Goal: Information Seeking & Learning: Learn about a topic

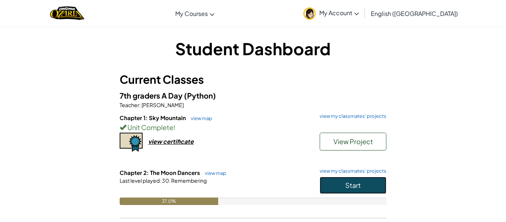
click at [361, 178] on button "Start" at bounding box center [353, 185] width 67 height 17
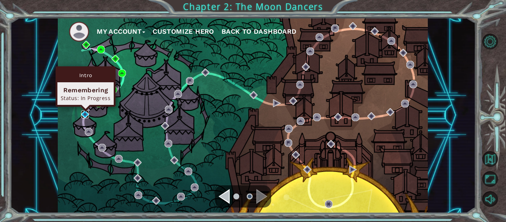
click at [82, 116] on img at bounding box center [85, 114] width 8 height 8
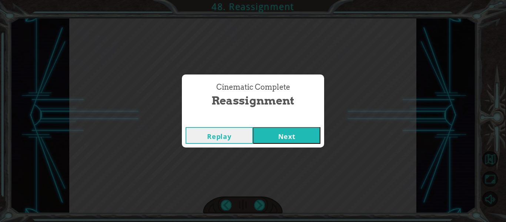
click at [296, 136] on button "Next" at bounding box center [286, 135] width 67 height 17
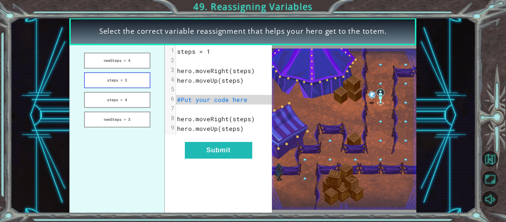
click at [125, 85] on button "steps = 3" at bounding box center [117, 80] width 66 height 16
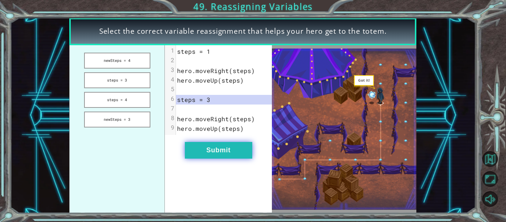
click at [209, 151] on button "Submit" at bounding box center [218, 150] width 67 height 17
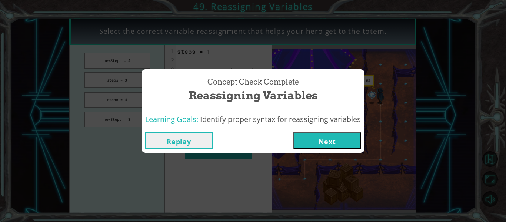
click at [324, 136] on button "Next" at bounding box center [327, 140] width 67 height 17
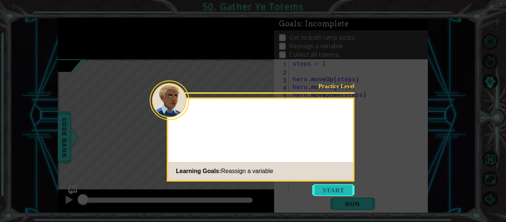
click at [325, 185] on button "Start" at bounding box center [333, 190] width 42 height 12
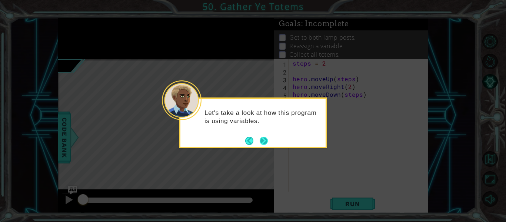
click at [260, 145] on button "Next" at bounding box center [264, 141] width 8 height 8
click at [259, 146] on icon at bounding box center [253, 111] width 506 height 222
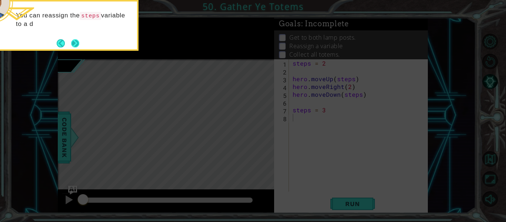
click at [73, 47] on button "Next" at bounding box center [75, 43] width 9 height 9
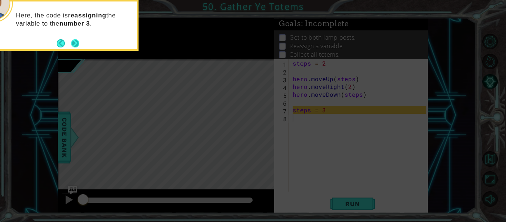
click at [76, 44] on button "Next" at bounding box center [75, 43] width 8 height 8
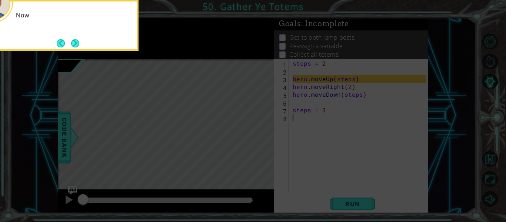
click at [76, 44] on button "Next" at bounding box center [75, 43] width 8 height 8
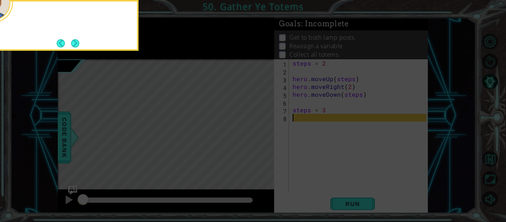
click at [76, 44] on button "Next" at bounding box center [75, 43] width 8 height 8
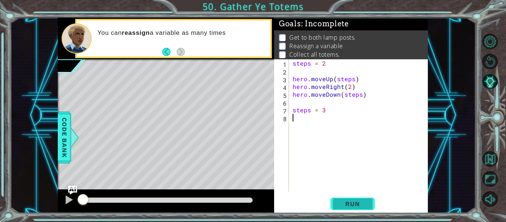
click at [344, 207] on span "Run" at bounding box center [352, 203] width 29 height 7
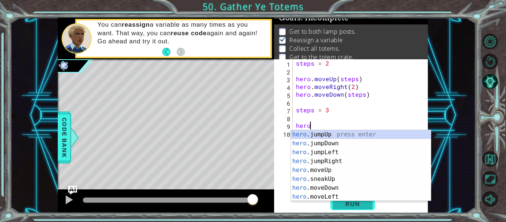
scroll to position [0, 1]
click at [340, 171] on div "hero. jumpUp press enter hero. jumpDown press enter hero. jumpLeft press enter …" at bounding box center [361, 174] width 140 height 89
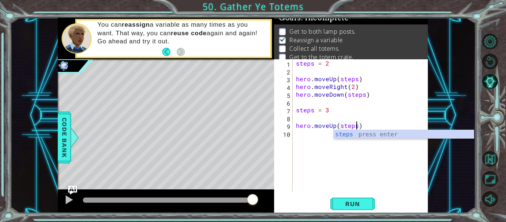
scroll to position [0, 4]
type textarea "hero.moveUp(steps)"
click at [354, 207] on span "Run" at bounding box center [352, 203] width 29 height 7
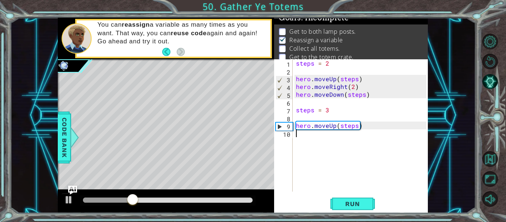
click at [320, 142] on div "steps = 2 hero . moveUp ( steps ) hero . moveRight ( 2 ) hero . moveDown ( step…" at bounding box center [363, 133] width 136 height 148
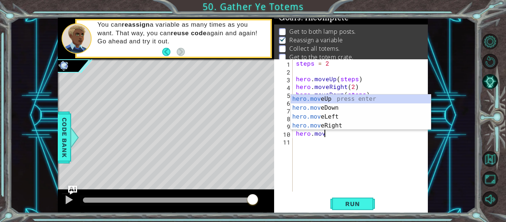
scroll to position [0, 1]
click at [342, 126] on div "hero.move Up press enter hero.move Down press enter hero.move Left press enter …" at bounding box center [361, 121] width 140 height 53
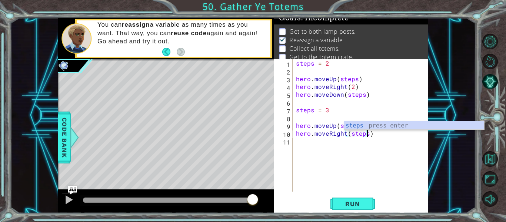
scroll to position [0, 4]
type textarea "hero.moveRight(steps)"
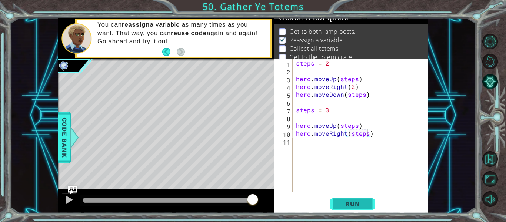
click at [351, 203] on span "Run" at bounding box center [352, 203] width 29 height 7
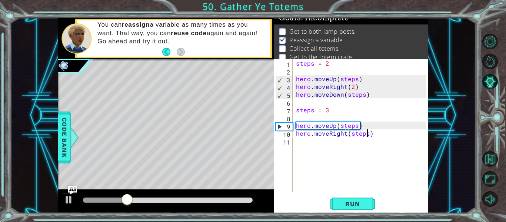
click at [343, 140] on div "steps = 2 hero . moveUp ( steps ) hero . moveRight ( 2 ) hero . moveDown ( step…" at bounding box center [363, 133] width 136 height 148
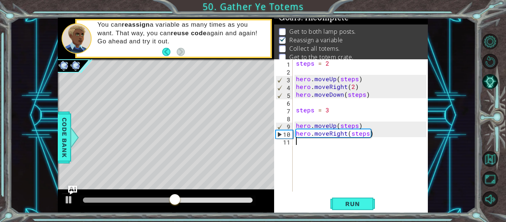
click at [343, 145] on div "steps = 2 hero . moveUp ( steps ) hero . moveRight ( 2 ) hero . moveDown ( step…" at bounding box center [363, 133] width 136 height 148
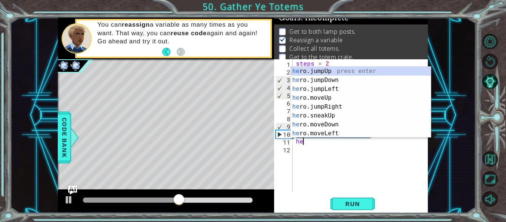
scroll to position [0, 0]
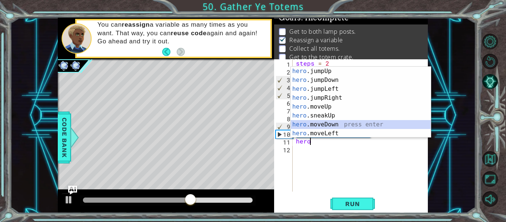
click at [335, 125] on div "hero .jumpUp press enter hero .jumpDown press enter hero .jumpLeft press enter …" at bounding box center [361, 111] width 140 height 89
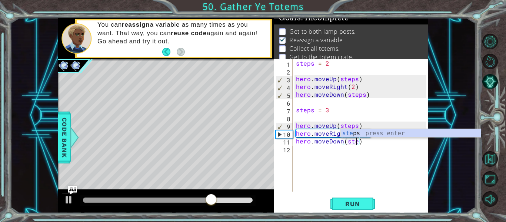
scroll to position [0, 4]
type textarea "hero.moveDown(steps)"
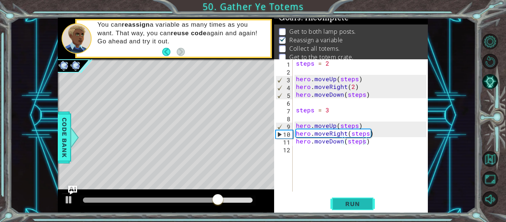
click at [356, 206] on span "Run" at bounding box center [352, 203] width 29 height 7
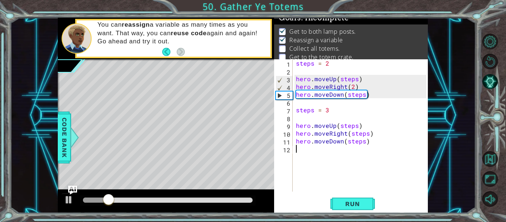
click at [314, 148] on div "steps = 2 hero . moveUp ( steps ) hero . moveRight ( 2 ) hero . moveDown ( step…" at bounding box center [363, 133] width 136 height 148
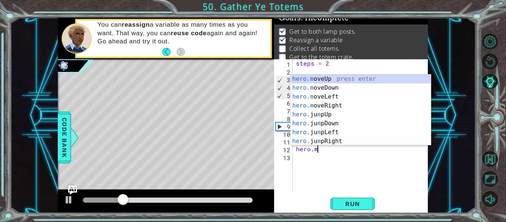
scroll to position [0, 1]
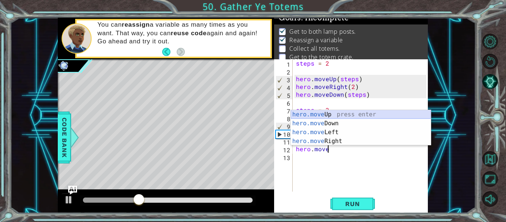
click at [336, 116] on div "hero.move Up press enter hero.move Down press enter hero.move Left press enter …" at bounding box center [361, 136] width 140 height 53
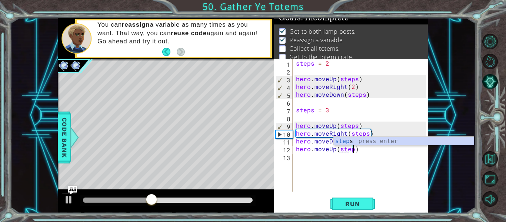
type textarea "hero.moveUp(steps)"
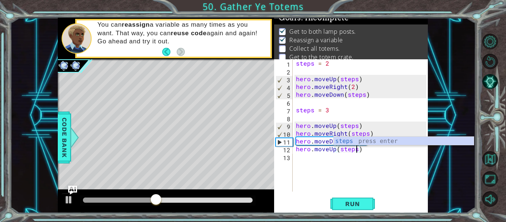
click at [353, 156] on div "steps = 2 hero . moveUp ( steps ) hero . moveRight ( 2 ) hero . moveDown ( step…" at bounding box center [363, 133] width 136 height 148
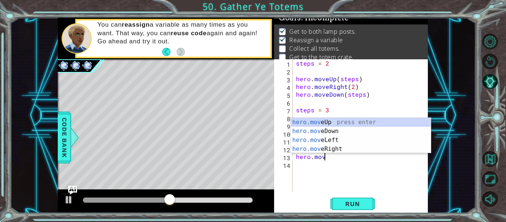
scroll to position [0, 1]
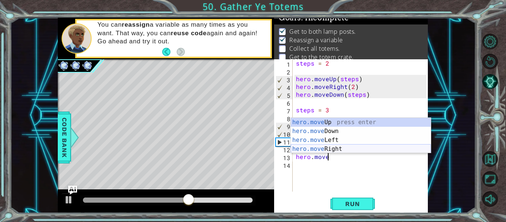
click at [343, 150] on div "hero.move Up press enter hero.move Down press enter hero.move Left press enter …" at bounding box center [361, 144] width 140 height 53
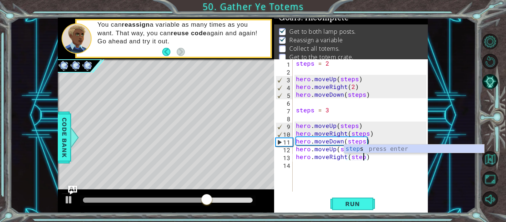
type textarea "hero.moveRight(steps)"
click at [331, 167] on div "steps = 2 hero . moveUp ( steps ) hero . moveRight ( 2 ) hero . moveDown ( step…" at bounding box center [363, 133] width 136 height 148
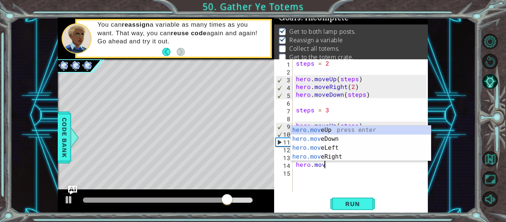
scroll to position [0, 1]
click at [339, 138] on div "hero.move Up press enter hero.move Down press enter hero.move Left press enter …" at bounding box center [361, 152] width 140 height 53
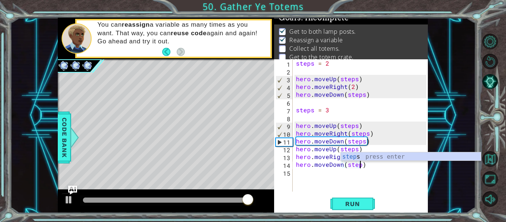
scroll to position [0, 4]
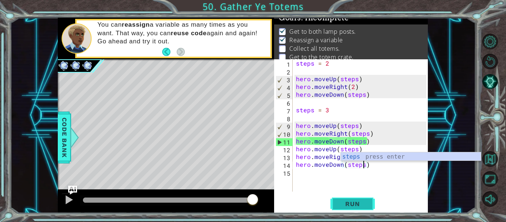
click at [350, 208] on span "Run" at bounding box center [352, 203] width 29 height 7
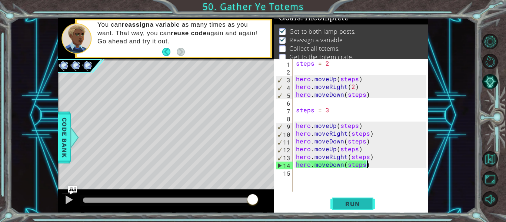
click at [351, 199] on button "Run" at bounding box center [353, 203] width 44 height 15
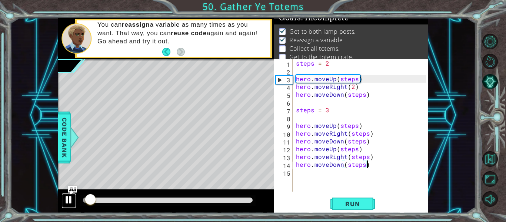
click at [69, 197] on div at bounding box center [69, 200] width 10 height 10
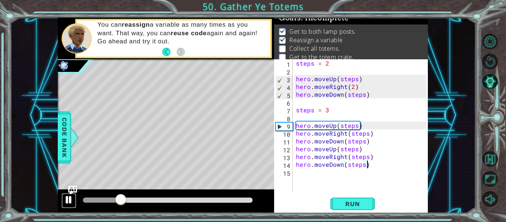
click at [69, 197] on div at bounding box center [69, 200] width 10 height 10
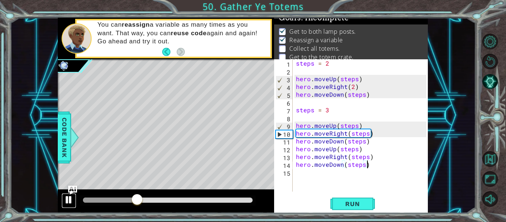
click at [69, 197] on div at bounding box center [69, 200] width 10 height 10
click at [364, 132] on div "steps = 2 hero . moveUp ( steps ) hero . moveRight ( 2 ) hero . moveDown ( step…" at bounding box center [363, 133] width 136 height 148
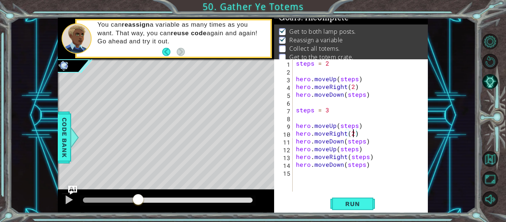
scroll to position [0, 3]
click at [342, 204] on span "Run" at bounding box center [352, 203] width 29 height 7
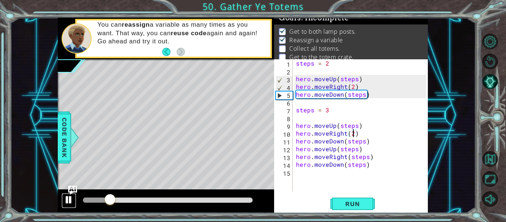
click at [67, 198] on div at bounding box center [69, 200] width 10 height 10
click at [69, 200] on div at bounding box center [69, 200] width 10 height 10
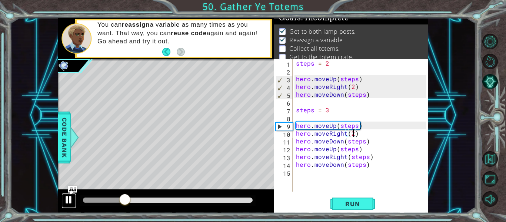
click at [69, 200] on div at bounding box center [69, 200] width 10 height 10
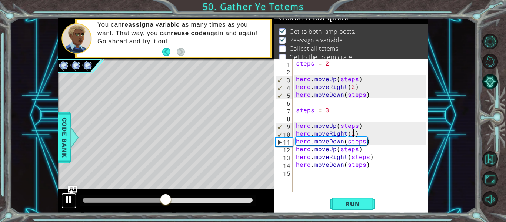
click at [69, 200] on div at bounding box center [69, 200] width 10 height 10
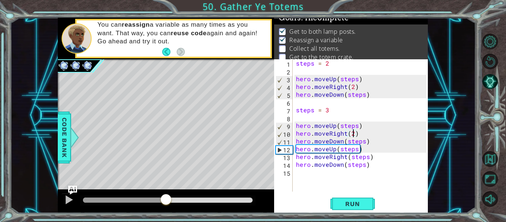
click at [382, 139] on div "steps = 2 hero . moveUp ( steps ) hero . moveRight ( 2 ) hero . moveDown ( step…" at bounding box center [363, 133] width 136 height 148
type textarea "hero.moveDown(steps)\"
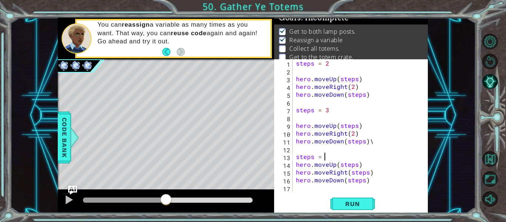
scroll to position [0, 1]
click at [373, 142] on div "steps = 2 hero . moveUp ( steps ) hero . moveRight ( 2 ) hero . moveDown ( step…" at bounding box center [363, 133] width 136 height 148
click at [374, 154] on div "steps = 2 hero . moveUp ( steps ) hero . moveRight ( 2 ) hero . moveDown ( step…" at bounding box center [363, 133] width 136 height 148
click at [356, 165] on div "steps = 2 hero . moveUp ( steps ) hero . moveRight ( 2 ) hero . moveDown ( step…" at bounding box center [363, 133] width 136 height 148
drag, startPoint x: 356, startPoint y: 165, endPoint x: 341, endPoint y: 166, distance: 14.9
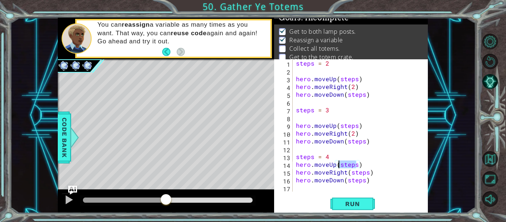
click at [341, 166] on div "steps = 2 hero . moveUp ( steps ) hero . moveRight ( 2 ) hero . moveDown ( step…" at bounding box center [363, 133] width 136 height 148
click at [355, 166] on div "steps = 2 hero . moveUp ( steps ) hero . moveRight ( 2 ) hero . moveDown ( step…" at bounding box center [363, 133] width 136 height 148
drag, startPoint x: 357, startPoint y: 165, endPoint x: 340, endPoint y: 165, distance: 16.7
click at [340, 165] on div "steps = 2 hero . moveUp ( steps ) hero . moveRight ( 2 ) hero . moveDown ( step…" at bounding box center [363, 133] width 136 height 148
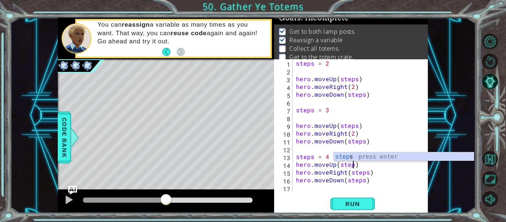
scroll to position [0, 4]
click at [367, 174] on div "steps = 2 hero . moveUp ( steps ) hero . moveRight ( 2 ) hero . moveDown ( step…" at bounding box center [363, 133] width 136 height 148
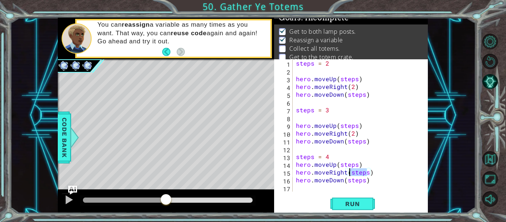
drag, startPoint x: 367, startPoint y: 174, endPoint x: 351, endPoint y: 173, distance: 16.3
click at [351, 173] on div "steps = 2 hero . moveUp ( steps ) hero . moveRight ( 2 ) hero . moveDown ( step…" at bounding box center [363, 133] width 136 height 148
type textarea "hero.moveRight(2)"
click at [358, 199] on button "Run" at bounding box center [353, 203] width 44 height 15
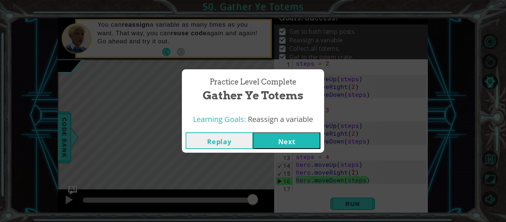
click at [288, 149] on div "Replay Next" at bounding box center [253, 141] width 142 height 24
click at [291, 146] on button "Next" at bounding box center [286, 140] width 67 height 17
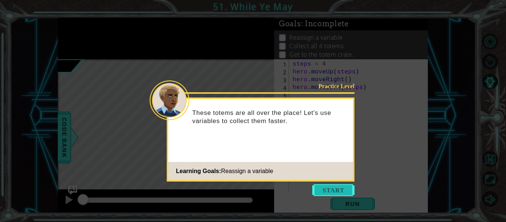
click at [326, 192] on button "Start" at bounding box center [333, 190] width 42 height 12
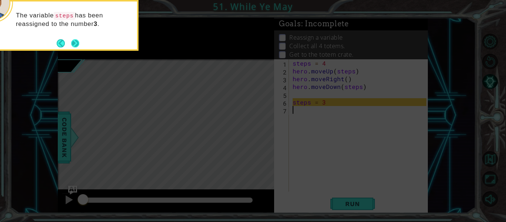
click at [72, 45] on button "Next" at bounding box center [75, 43] width 8 height 8
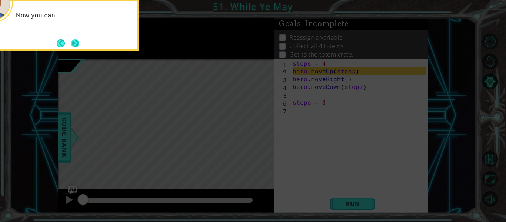
click at [76, 44] on button "Next" at bounding box center [75, 43] width 8 height 8
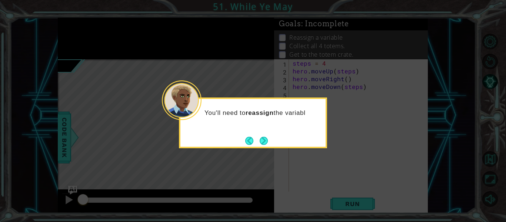
click at [260, 131] on div "You'll need to reassign the variabl" at bounding box center [252, 116] width 145 height 29
click at [260, 133] on div "You'll need to reassign the variable and reuse the code a f" at bounding box center [252, 120] width 145 height 37
click at [263, 137] on button "Next" at bounding box center [264, 141] width 8 height 8
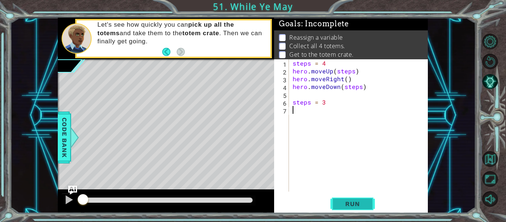
click at [352, 200] on span "Run" at bounding box center [352, 203] width 29 height 7
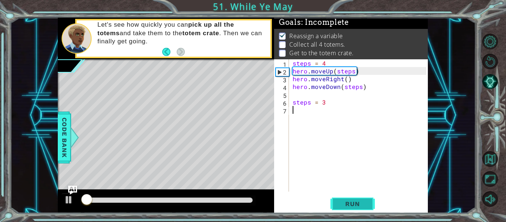
scroll to position [2, 0]
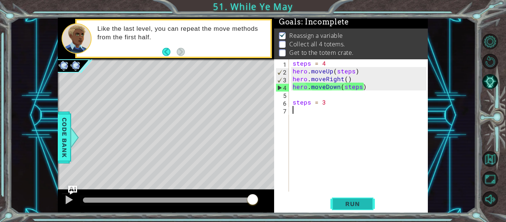
click at [352, 200] on span "Run" at bounding box center [352, 203] width 29 height 7
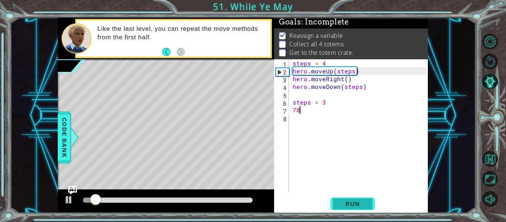
type textarea "7"
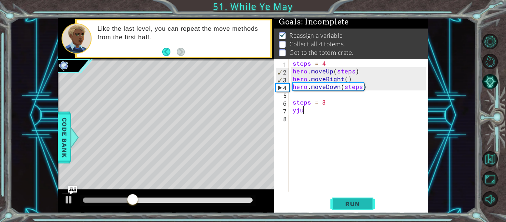
scroll to position [0, 0]
type textarea "y"
type textarea "steps = 3"
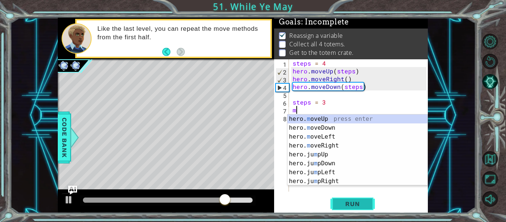
scroll to position [0, 0]
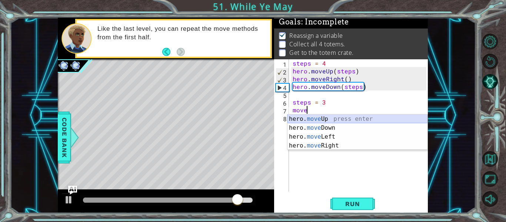
click at [335, 119] on div "hero. move Up press enter hero. move Down press enter hero. move Left press ent…" at bounding box center [358, 141] width 140 height 53
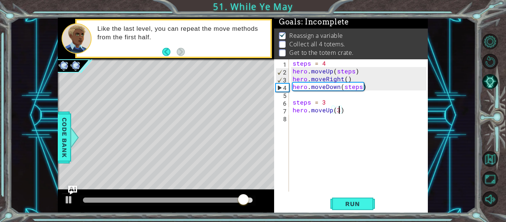
scroll to position [0, 3]
type textarea "hero.moveUp(3)"
click at [347, 206] on span "Run" at bounding box center [352, 203] width 29 height 7
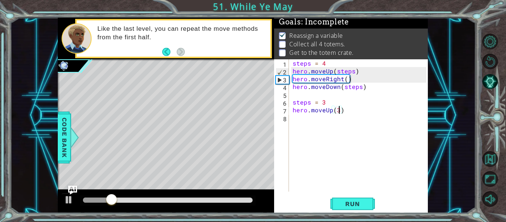
click at [304, 116] on div "steps = 4 hero . moveUp ( steps ) hero . moveRight ( ) hero . moveDown ( steps …" at bounding box center [360, 133] width 139 height 148
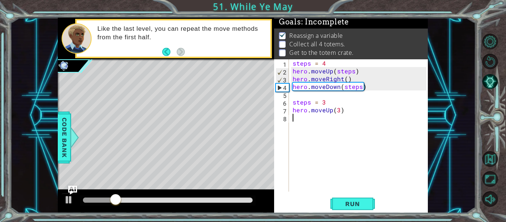
type textarea "h"
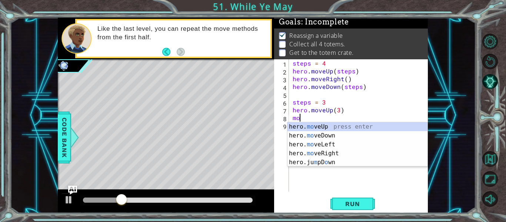
scroll to position [0, 0]
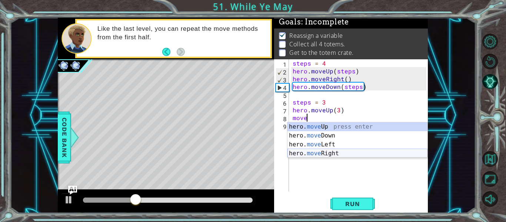
click at [329, 153] on div "hero. move Up press enter hero. move Down press enter hero. move Left press ent…" at bounding box center [358, 148] width 140 height 53
type textarea "hero.moveRight(1)"
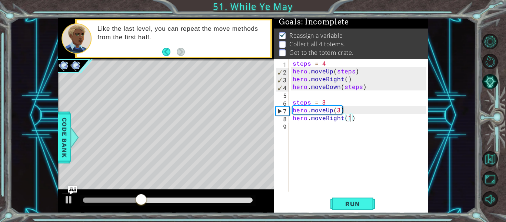
scroll to position [0, 3]
click at [317, 124] on div "steps = 4 hero . moveUp ( steps ) hero . moveRight ( ) hero . moveDown ( steps …" at bounding box center [360, 133] width 139 height 148
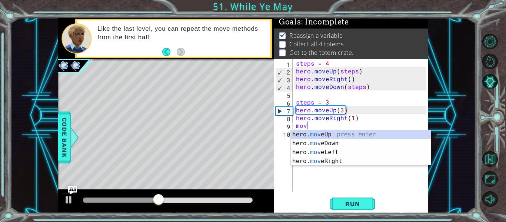
scroll to position [0, 0]
click at [337, 145] on div "hero. mov eUp press enter hero. mov eDown press enter hero. mov eLeft press ent…" at bounding box center [361, 156] width 140 height 53
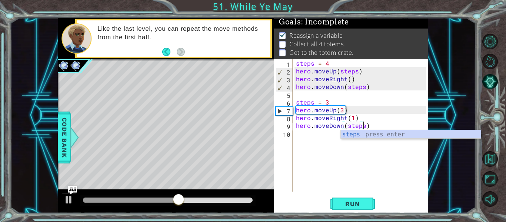
scroll to position [0, 4]
type textarea "hero.moveDown(steps)"
click at [352, 203] on span "Run" at bounding box center [352, 203] width 29 height 7
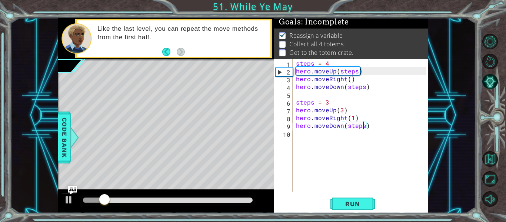
click at [334, 130] on div "steps = 4 hero . moveUp ( steps ) hero . moveRight ( ) hero . moveDown ( steps …" at bounding box center [363, 133] width 136 height 148
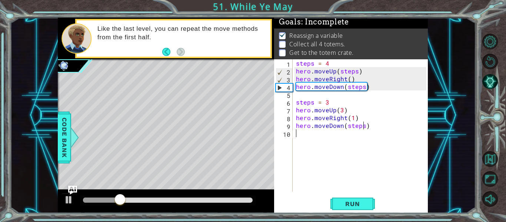
click at [338, 136] on div "steps = 4 hero . moveUp ( steps ) hero . moveRight ( ) hero . moveDown ( steps …" at bounding box center [363, 133] width 136 height 148
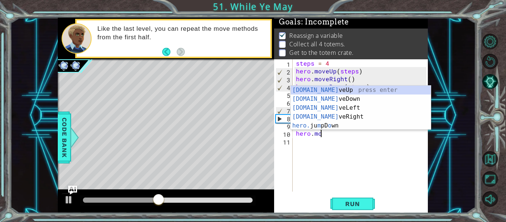
scroll to position [0, 1]
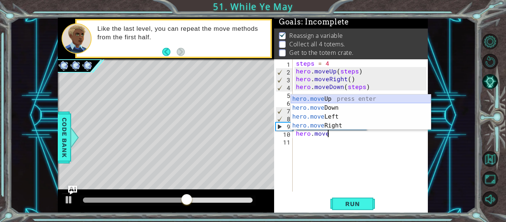
click at [328, 99] on div "hero.move Up press enter hero.move Down press enter hero.move Left press enter …" at bounding box center [361, 121] width 140 height 53
type textarea "hero.moveUp(2)"
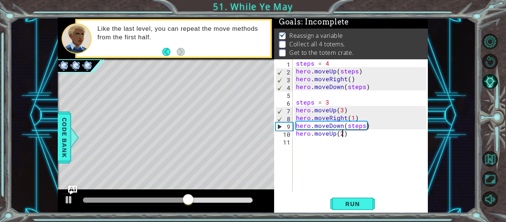
scroll to position [0, 3]
click at [349, 142] on div "steps = 4 hero . moveUp ( steps ) hero . moveRight ( ) hero . moveDown ( steps …" at bounding box center [363, 133] width 136 height 148
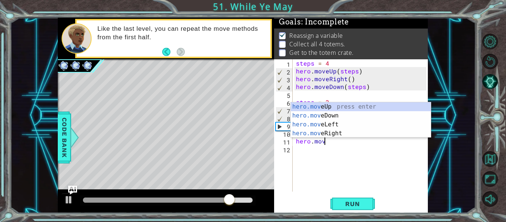
scroll to position [0, 1]
click at [354, 132] on div "hero.move Up press enter hero.move Down press enter hero.move Left press enter …" at bounding box center [361, 128] width 140 height 53
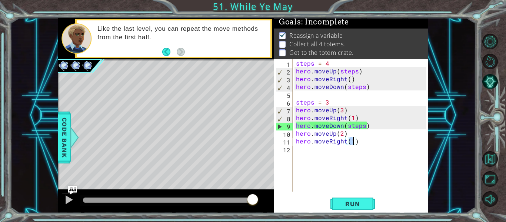
type textarea "hero.moveRight(2)"
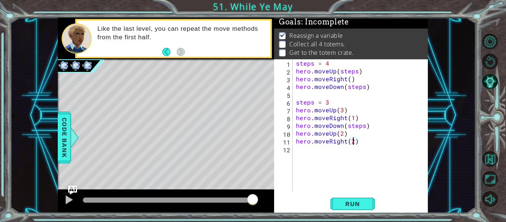
scroll to position [0, 3]
click at [350, 149] on div "steps = 4 hero . moveUp ( steps ) hero . moveRight ( ) hero . moveDown ( steps …" at bounding box center [363, 133] width 136 height 148
click at [364, 206] on span "Run" at bounding box center [352, 203] width 29 height 7
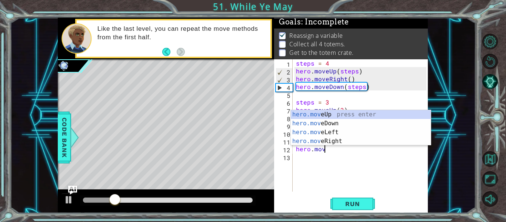
scroll to position [0, 1]
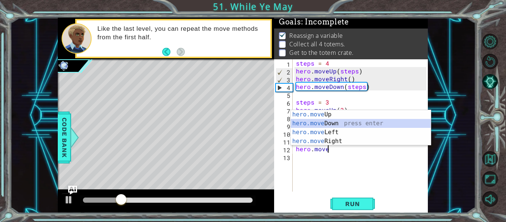
click at [328, 123] on div "hero.move Up press enter hero.move Down press enter hero.move Left press enter …" at bounding box center [361, 136] width 140 height 53
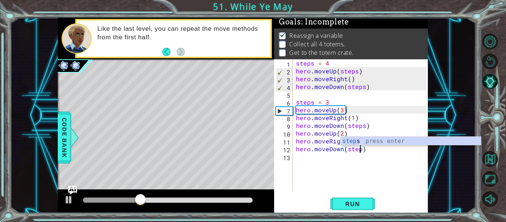
scroll to position [0, 4]
type textarea "hero.moveDown(steps)"
click at [352, 198] on button "Run" at bounding box center [353, 203] width 44 height 15
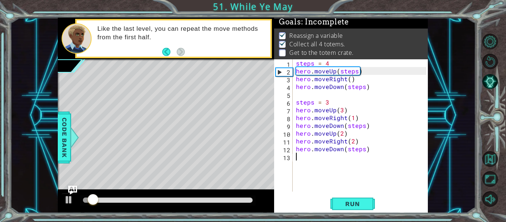
click at [352, 170] on div "steps = 4 hero . moveUp ( steps ) hero . moveRight ( ) hero . moveDown ( steps …" at bounding box center [363, 133] width 136 height 148
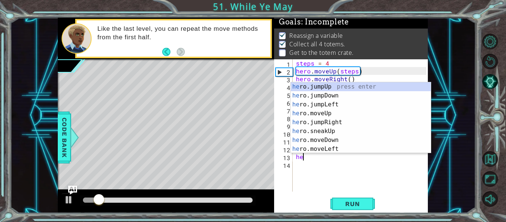
scroll to position [0, 0]
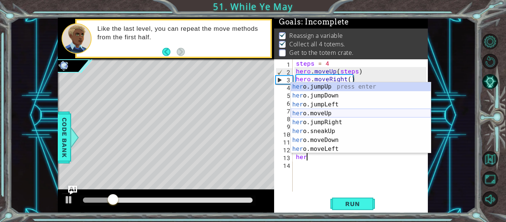
click at [353, 112] on div "her o.jumpUp press enter her o.jumpDown press enter her o.jumpLeft press enter …" at bounding box center [361, 126] width 140 height 89
type textarea "hero.moveUp(1)"
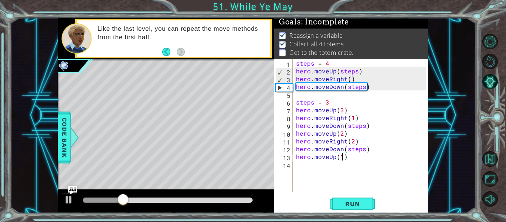
scroll to position [0, 3]
click at [351, 165] on div "steps = 4 hero . moveUp ( steps ) hero . moveRight ( ) hero . moveDown ( steps …" at bounding box center [363, 133] width 136 height 148
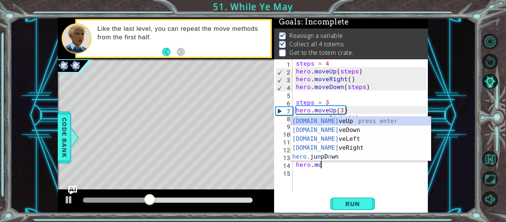
scroll to position [0, 1]
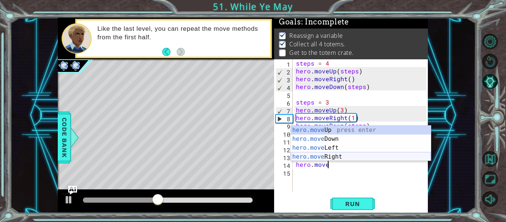
click at [351, 158] on div "hero.move Up press enter hero.move Down press enter hero.move Left press enter …" at bounding box center [361, 152] width 140 height 53
type textarea "hero.moveRight(1)"
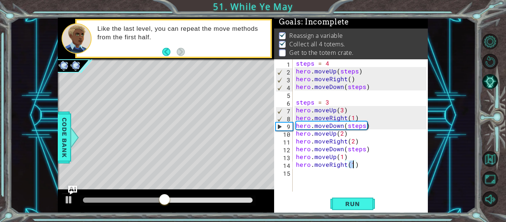
click at [337, 170] on div "steps = 4 hero . moveUp ( steps ) hero . moveRight ( ) hero . moveDown ( steps …" at bounding box center [363, 133] width 136 height 148
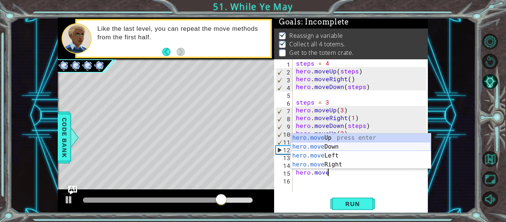
click at [343, 148] on div "hero.move Up press enter hero.move Down press enter hero.move Left press enter …" at bounding box center [361, 159] width 140 height 53
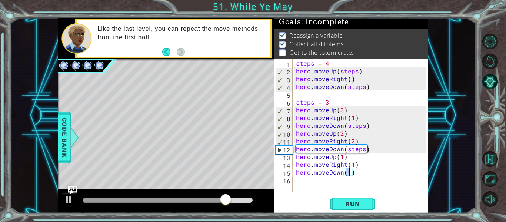
scroll to position [0, 3]
type textarea "hero.moveDown(1)"
click at [360, 199] on button "Run" at bounding box center [353, 203] width 44 height 15
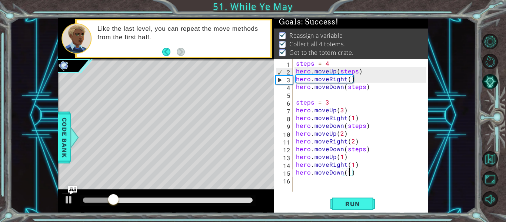
click at [237, 196] on div at bounding box center [168, 200] width 176 height 10
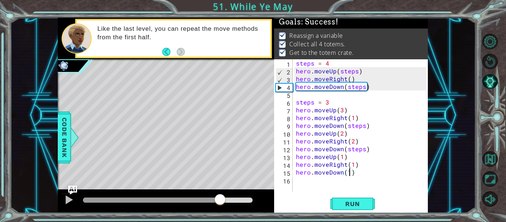
click at [221, 201] on div at bounding box center [168, 200] width 170 height 5
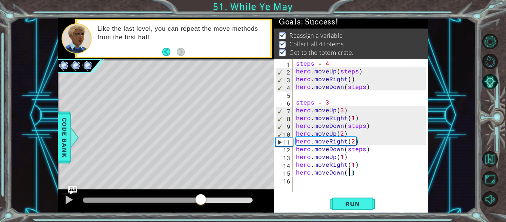
click at [201, 200] on div at bounding box center [142, 200] width 118 height 5
click at [69, 205] on div at bounding box center [69, 200] width 10 height 10
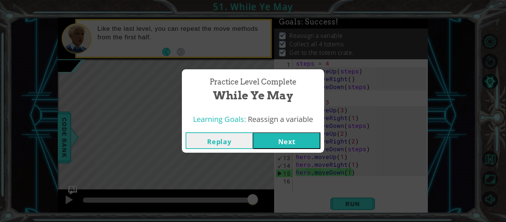
click at [289, 146] on button "Next" at bounding box center [286, 140] width 67 height 17
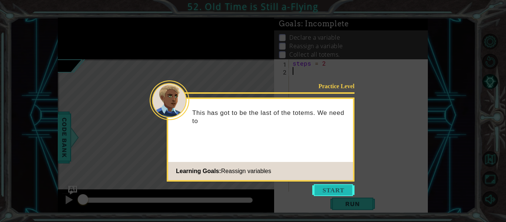
click at [335, 193] on button "Start" at bounding box center [333, 190] width 42 height 12
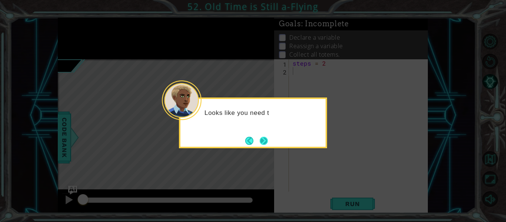
click at [261, 139] on button "Next" at bounding box center [264, 141] width 8 height 8
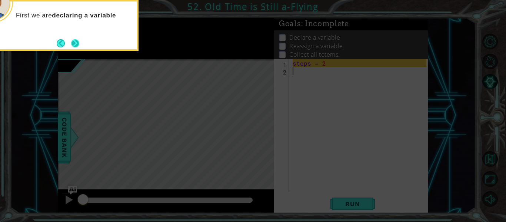
click at [79, 45] on button "Next" at bounding box center [75, 43] width 8 height 8
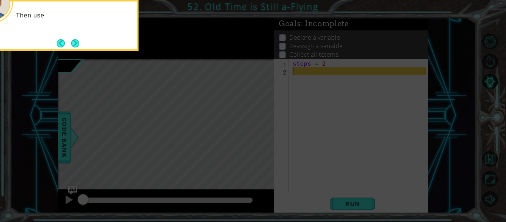
click at [79, 45] on button "Next" at bounding box center [75, 43] width 8 height 8
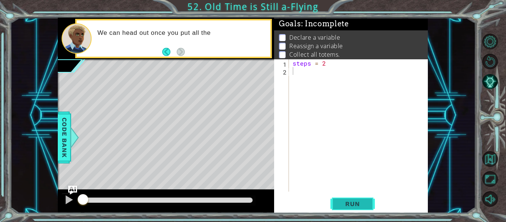
click at [371, 206] on button "Run" at bounding box center [353, 203] width 44 height 15
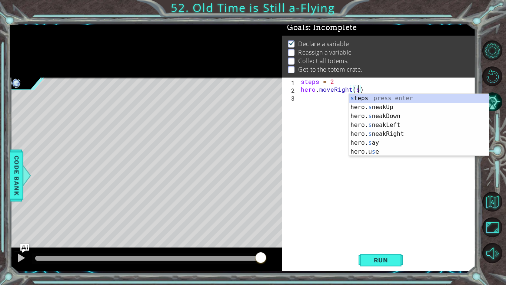
scroll to position [0, 3]
type textarea "hero.moveRight(steps)"
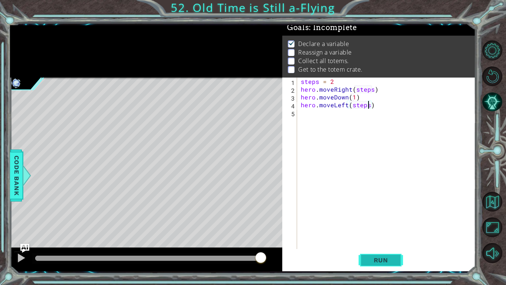
type textarea "hero.moveLeft(steps)"
click at [379, 222] on button "Run" at bounding box center [381, 259] width 44 height 19
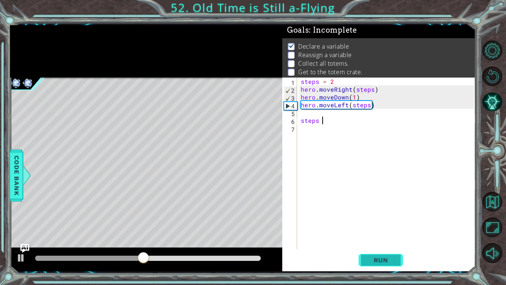
scroll to position [0, 1]
type textarea "steps = 4"
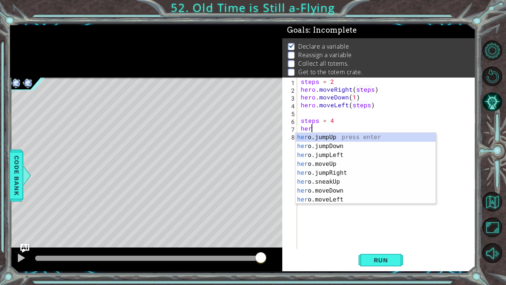
scroll to position [0, 0]
type textarea "h"
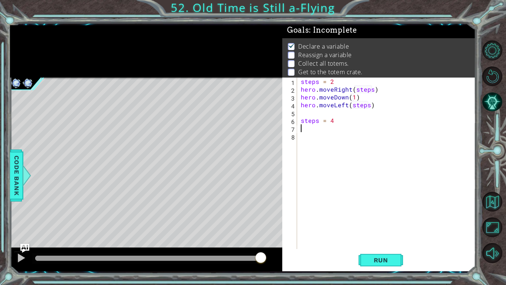
type textarea "steps = 4"
type textarea "hero.moveRight(steps)"
click at [397, 222] on button "Run" at bounding box center [381, 259] width 44 height 19
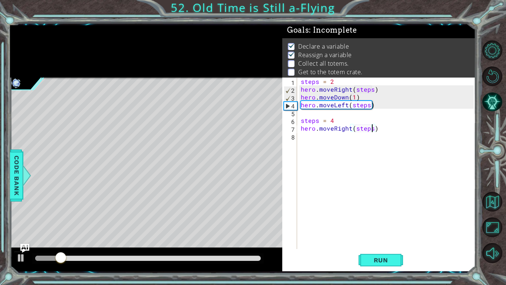
click at [350, 135] on div "steps = 2 hero . moveRight ( steps ) hero . moveDown ( 1 ) hero . moveLeft ( st…" at bounding box center [388, 170] width 178 height 187
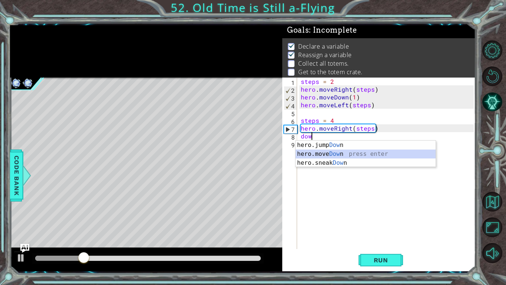
type textarea "hero.moveDown(1)"
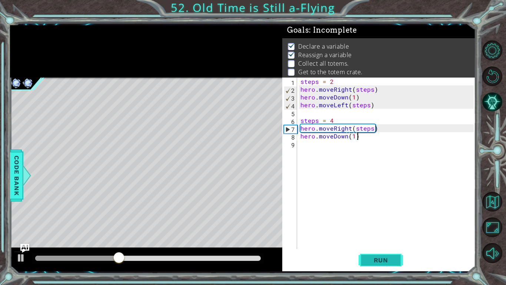
type textarea "hero.moveDown(1)"
click at [375, 222] on span "Run" at bounding box center [381, 259] width 29 height 7
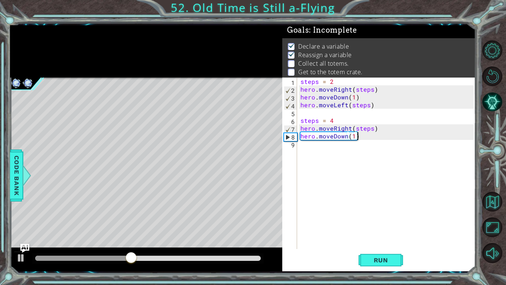
click at [320, 148] on div "steps = 2 hero . moveRight ( steps ) hero . moveDown ( 1 ) hero . moveLeft ( st…" at bounding box center [388, 170] width 178 height 187
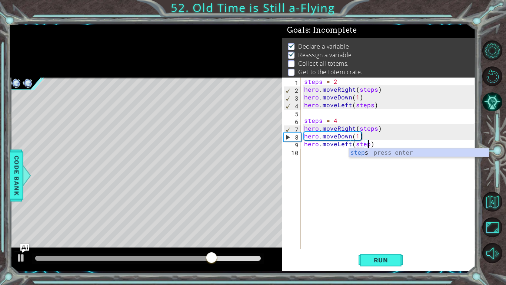
scroll to position [0, 4]
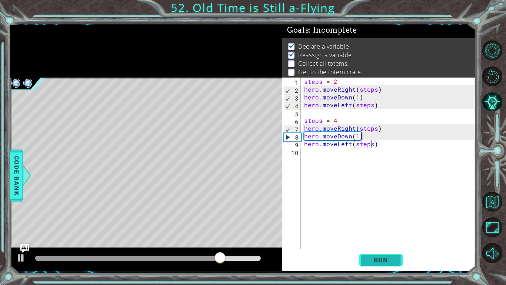
type textarea "hero.moveLeft(steps)"
click at [374, 222] on span "Run" at bounding box center [381, 259] width 29 height 7
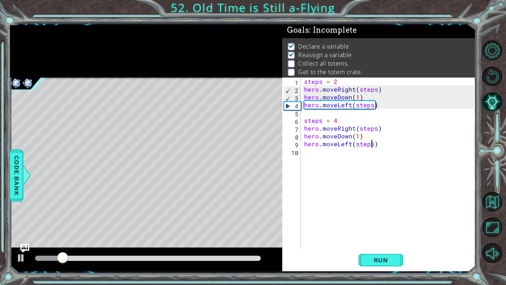
click at [380, 147] on div "steps = 2 hero . moveRight ( steps ) hero . moveDown ( 1 ) hero . moveLeft ( st…" at bounding box center [390, 170] width 175 height 187
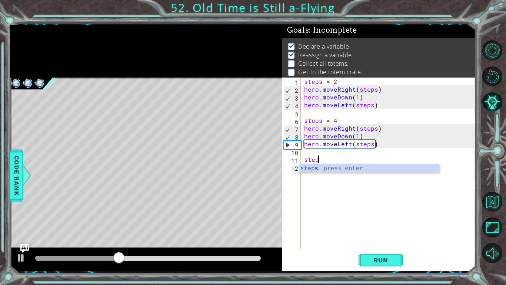
scroll to position [0, 1]
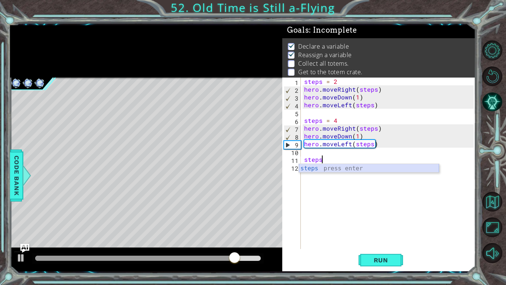
click at [375, 166] on div "steps press enter" at bounding box center [369, 177] width 140 height 27
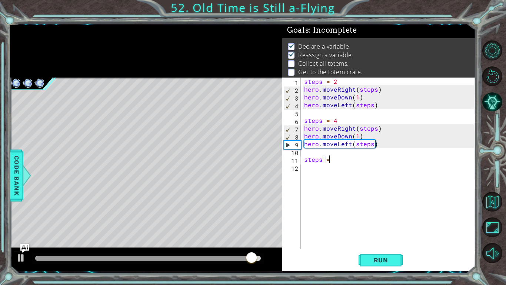
scroll to position [0, 1]
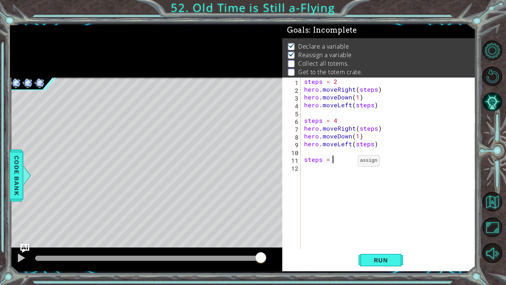
type textarea "steps = 6"
click at [335, 168] on div "steps = 2 hero . moveRight ( steps ) hero . moveDown ( 1 ) hero . moveLeft ( st…" at bounding box center [390, 170] width 175 height 187
type textarea "h"
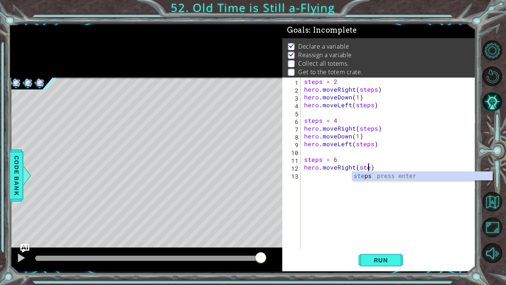
scroll to position [0, 4]
type textarea "hero.moveRight(steps)"
click at [388, 222] on button "Run" at bounding box center [381, 259] width 44 height 19
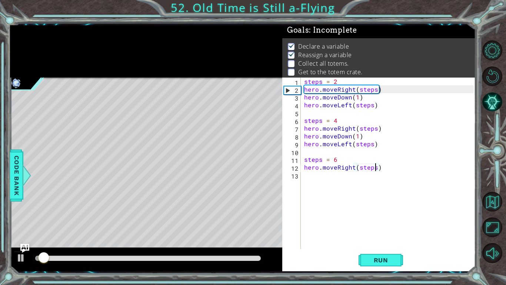
click at [361, 180] on div "steps = 2 hero . moveRight ( steps ) hero . moveDown ( 1 ) hero . moveLeft ( st…" at bounding box center [390, 170] width 175 height 187
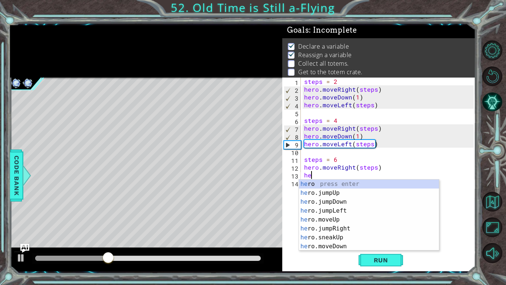
scroll to position [0, 0]
type textarea "h"
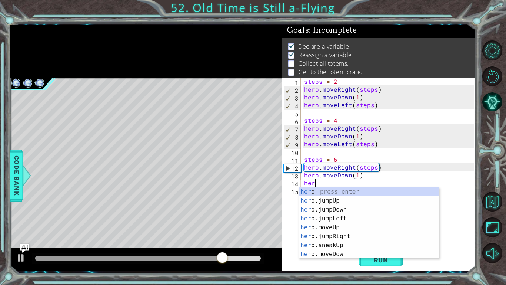
scroll to position [0, 0]
type textarea "h"
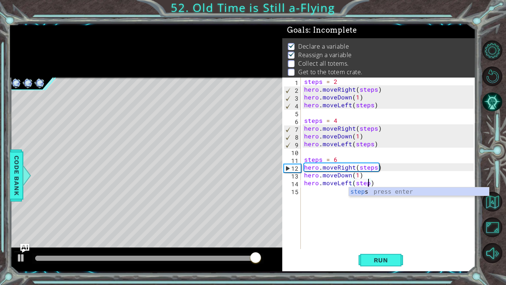
scroll to position [0, 4]
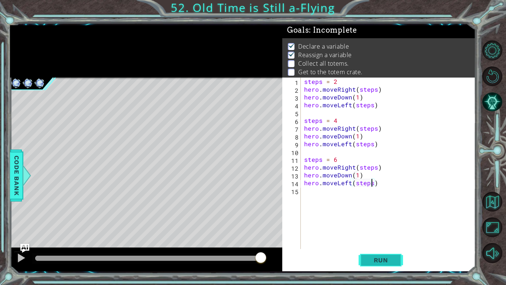
type textarea "hero.moveLeft(steps)"
click at [381, 222] on span "Run" at bounding box center [381, 259] width 29 height 7
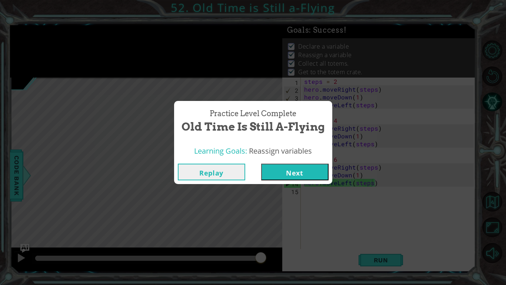
click at [325, 164] on button "Next" at bounding box center [294, 171] width 67 height 17
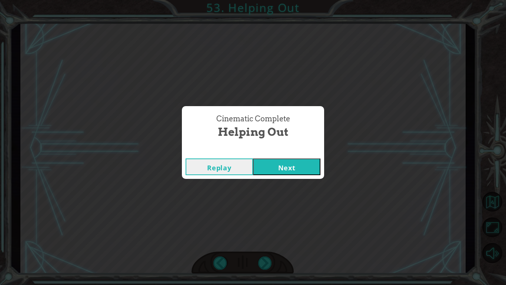
click at [291, 165] on button "Next" at bounding box center [286, 166] width 67 height 17
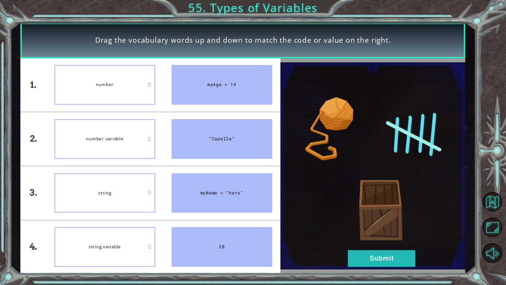
click at [109, 106] on li "number" at bounding box center [104, 84] width 117 height 53
click at [360, 222] on img at bounding box center [373, 165] width 185 height 207
click at [365, 222] on button "Submit" at bounding box center [381, 258] width 67 height 17
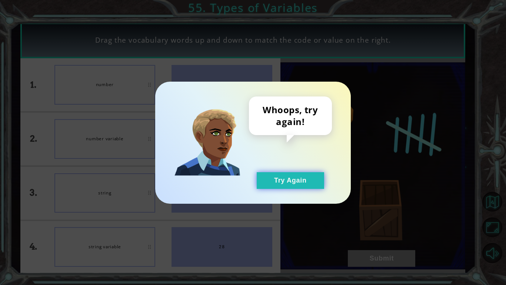
click at [285, 176] on button "Try Again" at bounding box center [290, 180] width 67 height 17
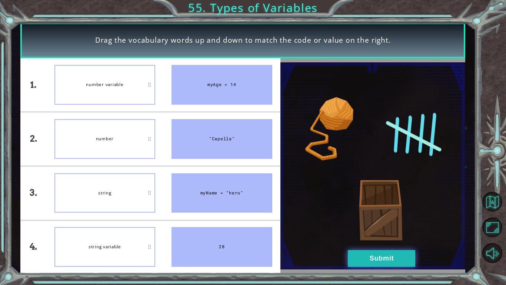
click at [355, 222] on button "Submit" at bounding box center [381, 258] width 67 height 17
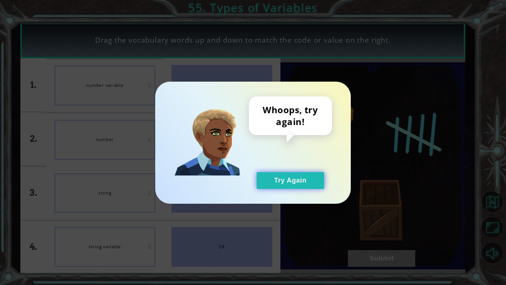
click at [283, 187] on button "Try Again" at bounding box center [290, 180] width 67 height 17
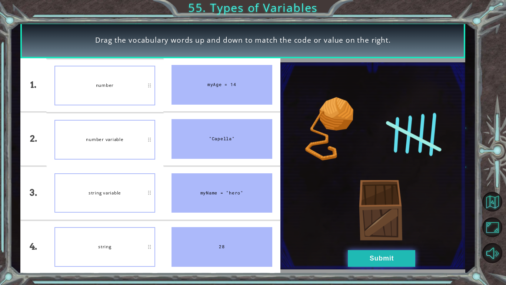
click at [362, 222] on button "Submit" at bounding box center [381, 258] width 67 height 17
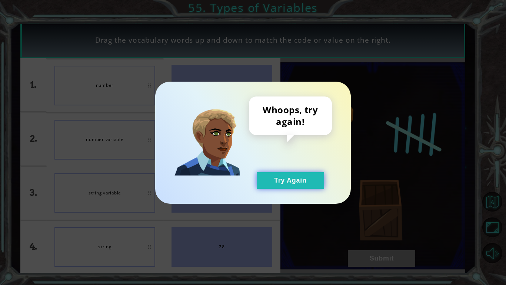
click at [317, 188] on button "Try Again" at bounding box center [290, 180] width 67 height 17
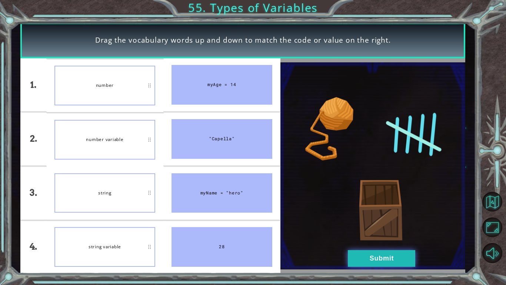
click at [366, 222] on button "Submit" at bounding box center [381, 258] width 67 height 17
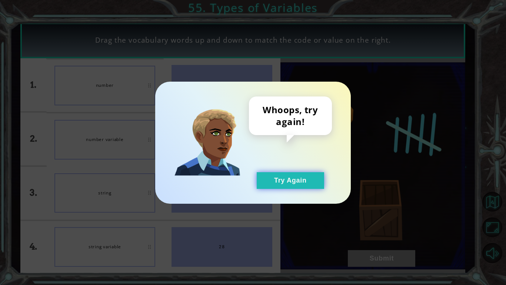
click at [276, 179] on button "Try Again" at bounding box center [290, 180] width 67 height 17
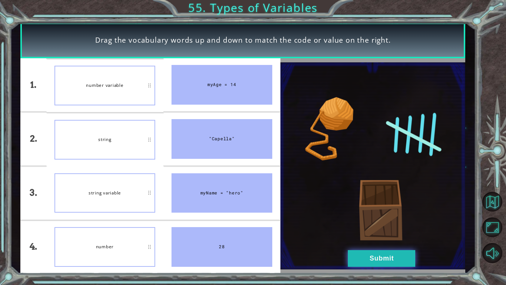
click at [378, 222] on button "Submit" at bounding box center [381, 258] width 67 height 17
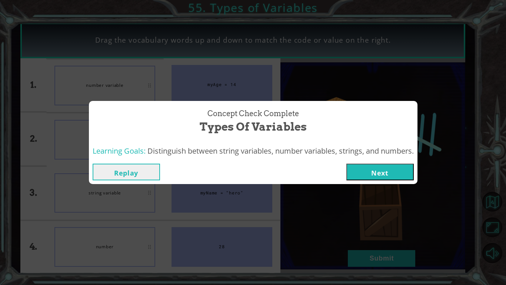
click at [388, 180] on div "Replay Next" at bounding box center [253, 172] width 329 height 24
click at [390, 170] on button "Next" at bounding box center [380, 171] width 67 height 17
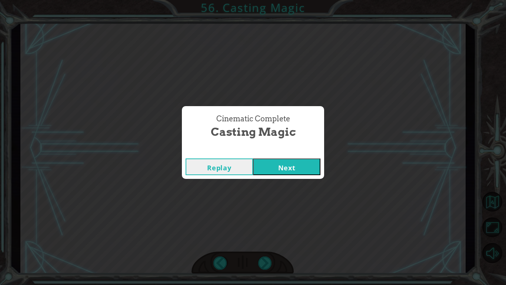
click at [296, 162] on button "Next" at bounding box center [286, 166] width 67 height 17
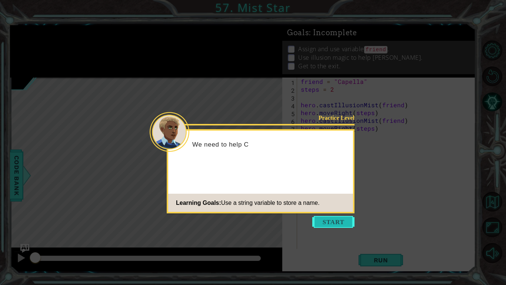
click at [327, 218] on button "Start" at bounding box center [333, 222] width 42 height 12
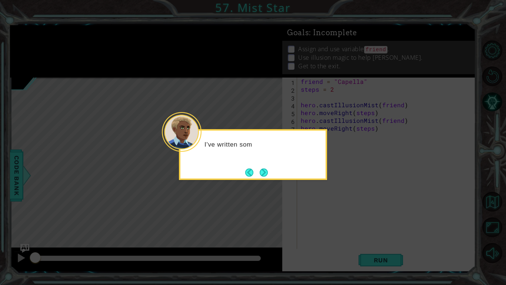
click at [245, 165] on div "I've written som" at bounding box center [253, 154] width 148 height 51
click at [263, 171] on button "Next" at bounding box center [264, 172] width 8 height 8
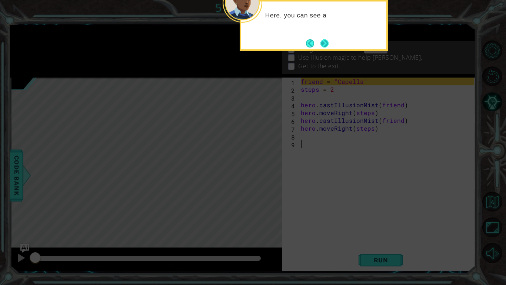
click at [327, 46] on button "Next" at bounding box center [325, 43] width 8 height 8
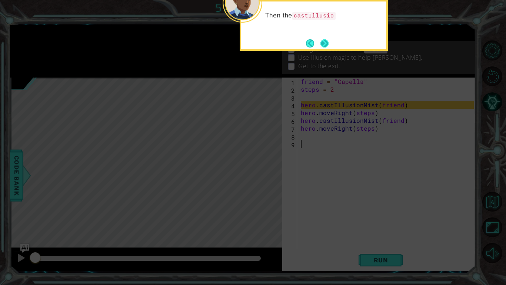
click at [322, 39] on button "Next" at bounding box center [325, 43] width 8 height 8
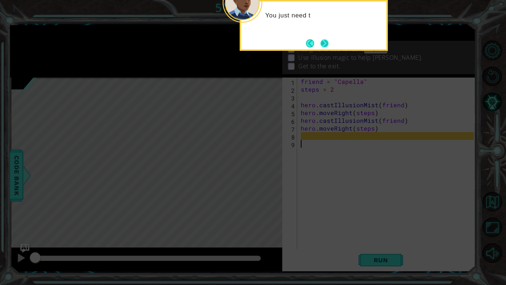
click at [329, 45] on button "Next" at bounding box center [325, 43] width 8 height 8
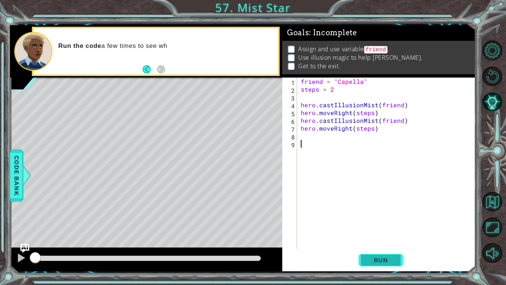
click at [392, 222] on button "Run" at bounding box center [381, 259] width 44 height 19
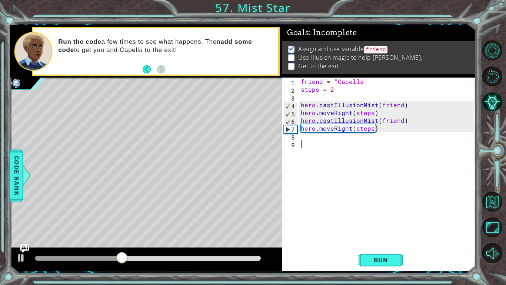
click at [310, 137] on div "friend = "Capella" steps = 2 hero . castIllusionMist ( friend ) hero . moveRigh…" at bounding box center [388, 170] width 178 height 187
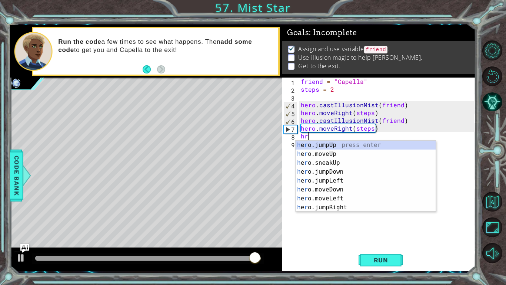
type textarea "h"
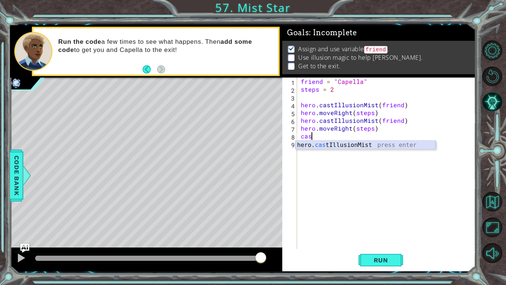
click at [388, 142] on div "hero. cas tIllusionMist press enter" at bounding box center [366, 153] width 140 height 27
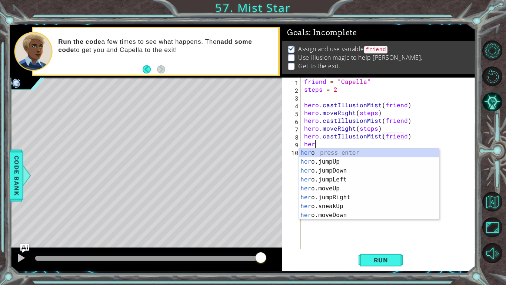
type textarea "h"
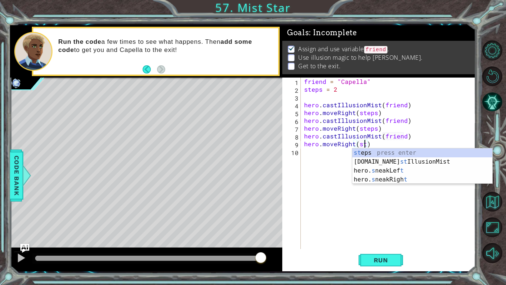
scroll to position [0, 4]
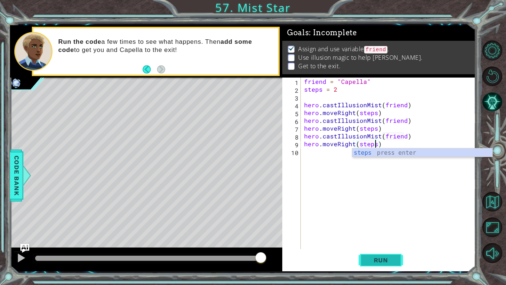
type textarea "hero.moveRight(steps)"
click at [395, 222] on button "Run" at bounding box center [381, 259] width 44 height 19
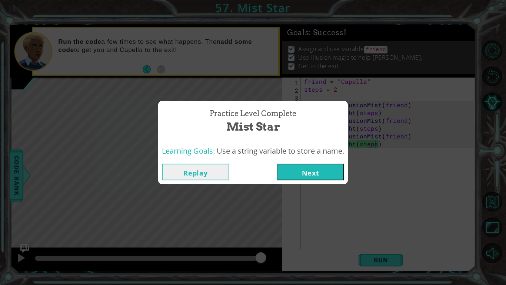
click at [332, 176] on button "Next" at bounding box center [310, 171] width 67 height 17
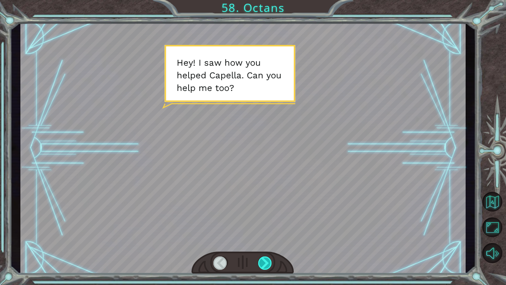
click at [272, 222] on div at bounding box center [265, 262] width 14 height 13
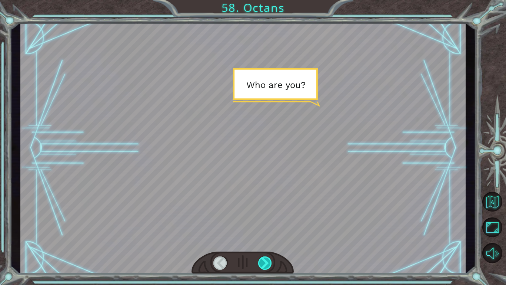
click at [272, 222] on div at bounding box center [265, 262] width 14 height 13
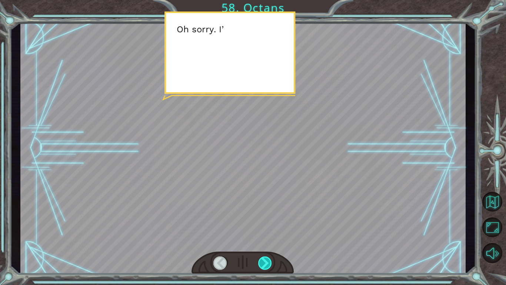
click at [272, 222] on div at bounding box center [265, 262] width 14 height 13
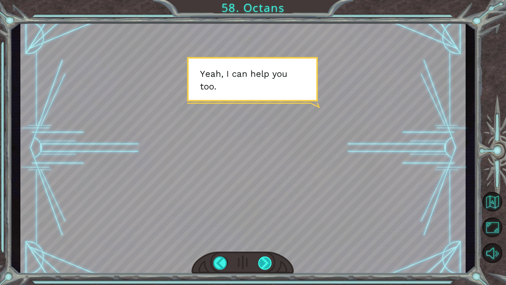
click at [272, 222] on div at bounding box center [265, 262] width 14 height 13
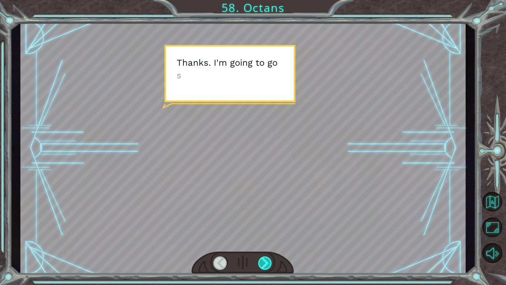
click at [272, 222] on div at bounding box center [265, 262] width 14 height 13
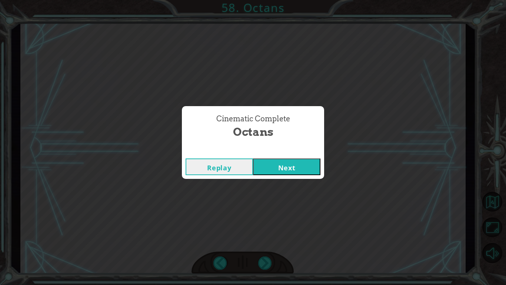
click at [271, 159] on button "Next" at bounding box center [286, 166] width 67 height 17
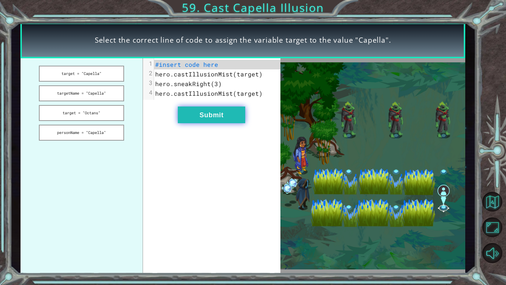
click at [202, 114] on button "Submit" at bounding box center [211, 114] width 67 height 17
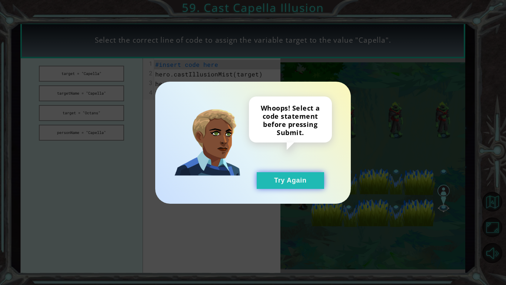
click at [275, 183] on button "Try Again" at bounding box center [290, 180] width 67 height 17
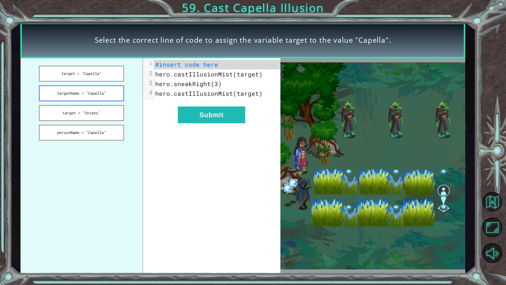
click at [112, 94] on button "targetName = "Capella"" at bounding box center [81, 93] width 85 height 16
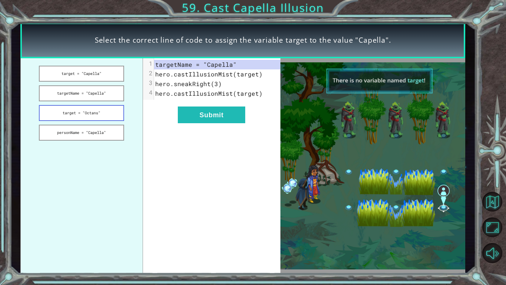
click at [94, 110] on button "target = "Octans"" at bounding box center [81, 113] width 85 height 16
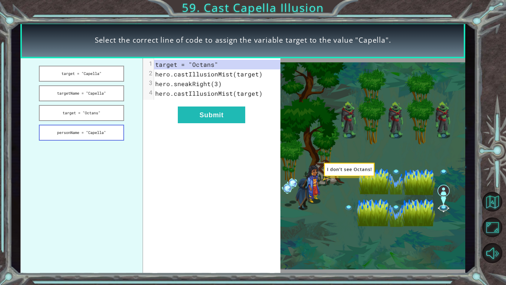
click at [106, 130] on button "personName = "Capella"" at bounding box center [81, 133] width 85 height 16
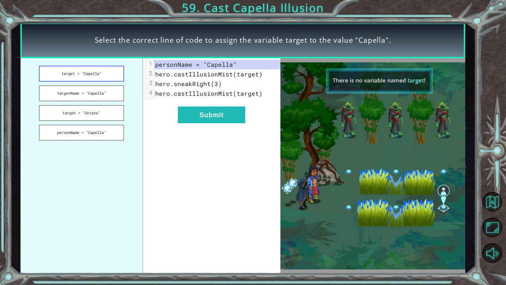
click at [107, 75] on button "target = "Capella"" at bounding box center [81, 74] width 85 height 16
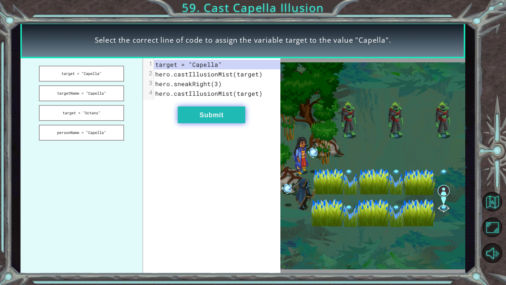
click at [199, 120] on button "Submit" at bounding box center [211, 114] width 67 height 17
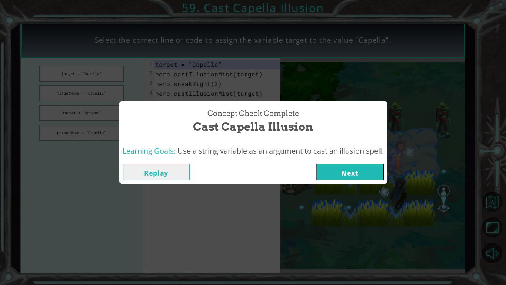
click at [366, 169] on button "Next" at bounding box center [350, 171] width 67 height 17
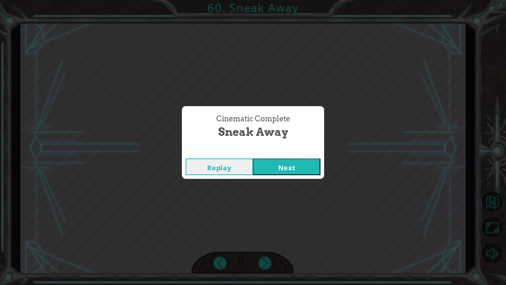
click at [268, 174] on button "Next" at bounding box center [286, 166] width 67 height 17
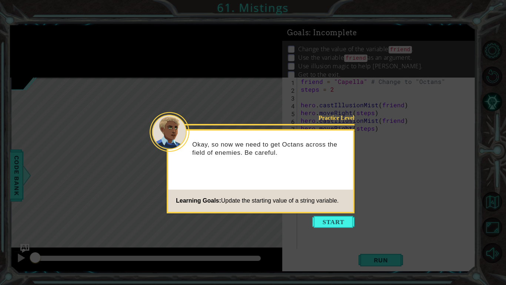
click at [331, 214] on icon at bounding box center [253, 142] width 506 height 285
click at [334, 221] on button "Start" at bounding box center [333, 222] width 42 height 12
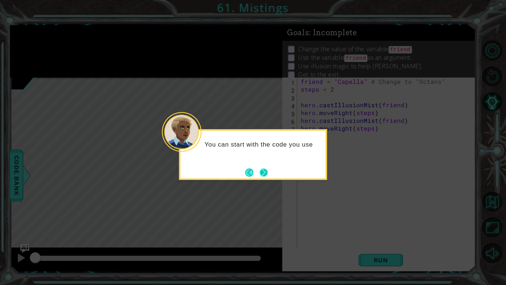
click at [267, 175] on button "Next" at bounding box center [264, 172] width 8 height 8
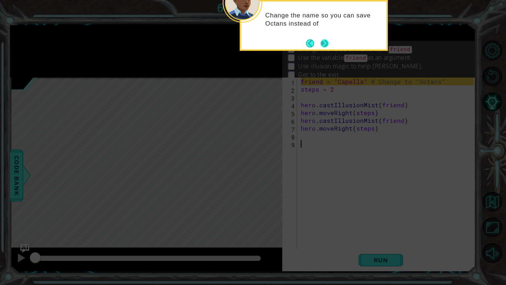
click at [328, 49] on footer at bounding box center [317, 43] width 23 height 11
click at [325, 46] on button "Next" at bounding box center [325, 43] width 8 height 8
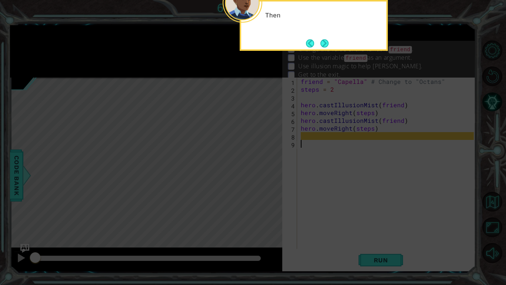
click at [325, 46] on button "Next" at bounding box center [325, 43] width 8 height 8
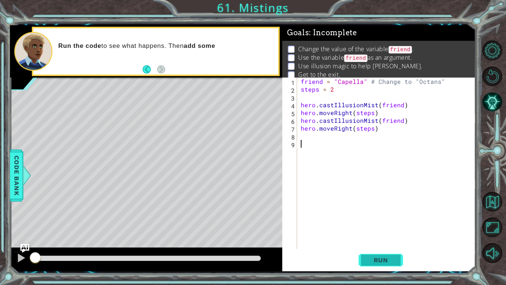
click at [364, 222] on button "Run" at bounding box center [381, 259] width 44 height 19
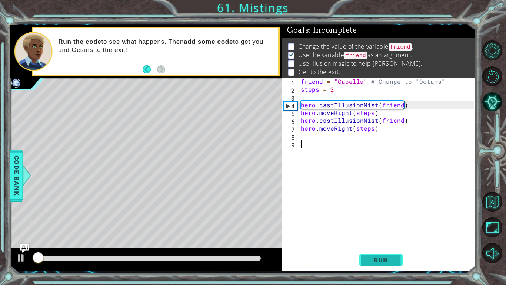
scroll to position [3, 0]
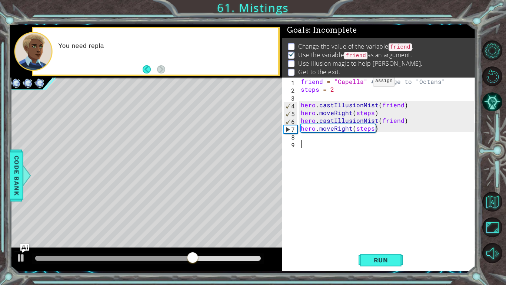
click at [361, 83] on div "friend = "Capella" # Change to "Octans" steps = 2 hero . castIllusionMist ( fri…" at bounding box center [388, 170] width 178 height 187
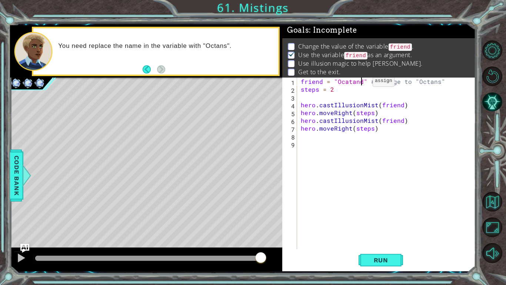
scroll to position [0, 4]
click at [376, 222] on span "Run" at bounding box center [381, 259] width 29 height 7
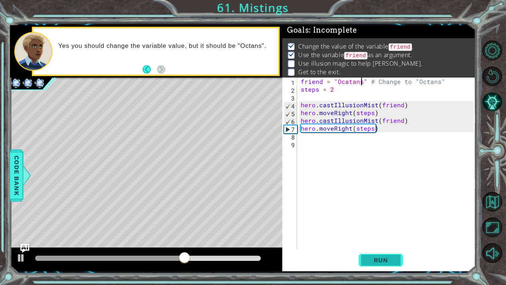
click at [384, 222] on span "Run" at bounding box center [381, 259] width 29 height 7
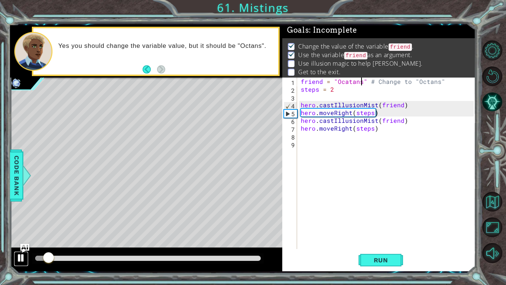
click at [16, 222] on button at bounding box center [21, 258] width 15 height 15
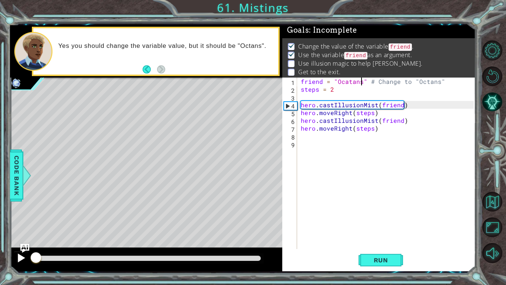
drag, startPoint x: 47, startPoint y: 258, endPoint x: 28, endPoint y: 258, distance: 18.5
click at [28, 222] on div at bounding box center [146, 259] width 272 height 24
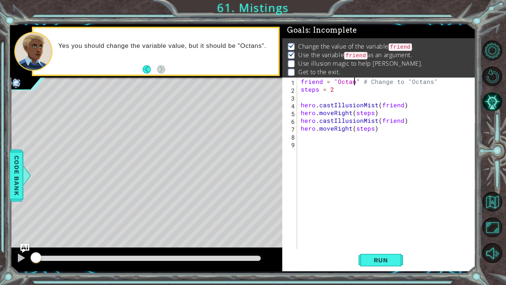
scroll to position [0, 3]
type textarea "friend = "Octans" # Change to "Octans""
click at [388, 222] on span "Run" at bounding box center [381, 259] width 29 height 7
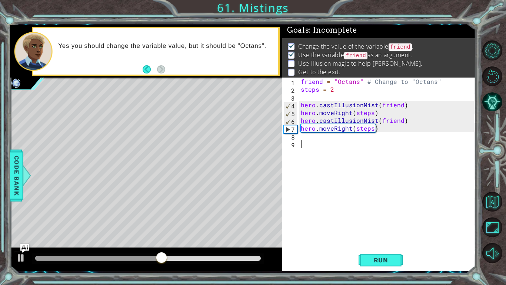
click at [336, 141] on div "friend = "Octans" # Change to "Octans" steps = 2 hero . castIllusionMist ( frie…" at bounding box center [388, 170] width 178 height 187
click at [334, 136] on div "friend = "Octans" # Change to "Octans" steps = 2 hero . castIllusionMist ( frie…" at bounding box center [388, 170] width 178 height 187
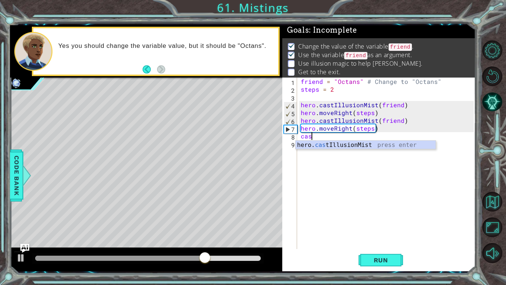
click at [354, 148] on div "hero. cas tIllusionMist press enter" at bounding box center [366, 153] width 140 height 27
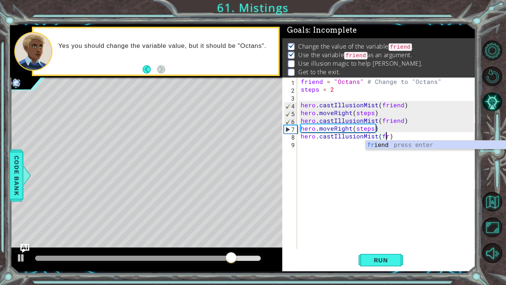
scroll to position [0, 5]
type textarea "hero.castIllusionMist(friend)"
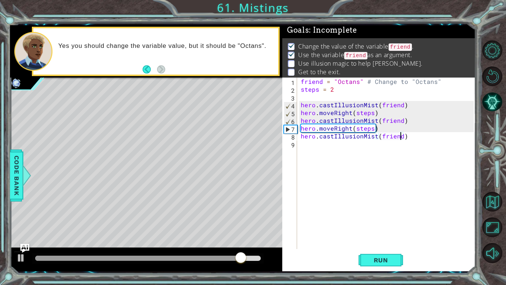
click at [342, 152] on div "friend = "Octans" # Change to "Octans" steps = 2 hero . castIllusionMist ( frie…" at bounding box center [388, 170] width 178 height 187
type textarea "h"
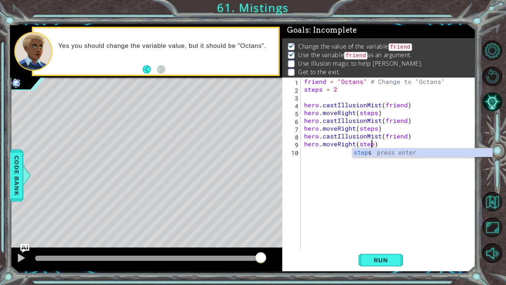
scroll to position [0, 4]
type textarea "hero.moveRight(steps)"
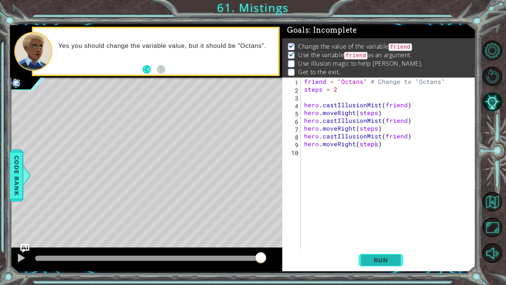
click at [387, 222] on button "Run" at bounding box center [381, 259] width 44 height 19
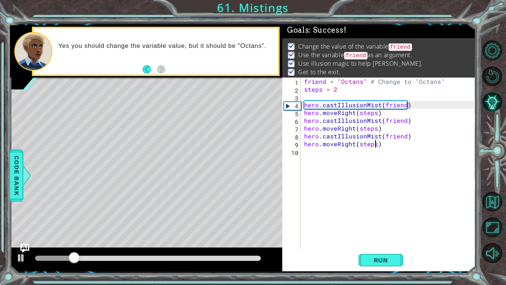
click at [238, 222] on div at bounding box center [148, 257] width 226 height 5
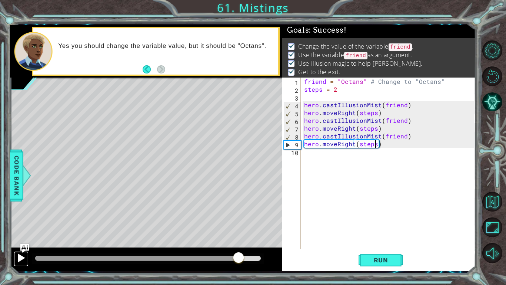
click at [16, 222] on button at bounding box center [21, 258] width 15 height 15
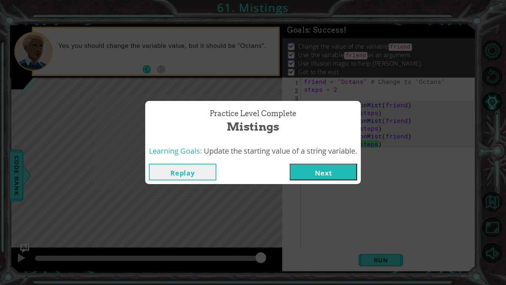
click at [318, 169] on button "Next" at bounding box center [323, 171] width 67 height 17
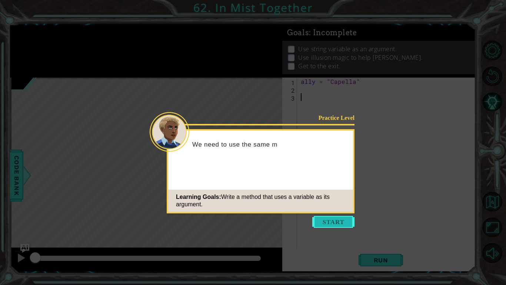
click at [336, 218] on button "Start" at bounding box center [333, 222] width 42 height 12
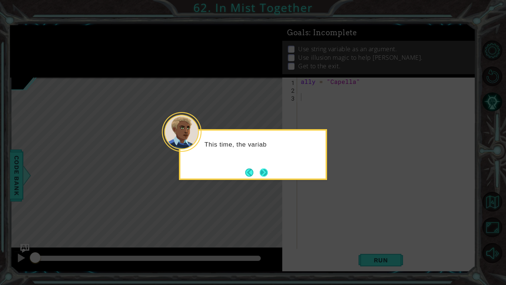
click at [261, 175] on button "Next" at bounding box center [264, 172] width 8 height 8
click at [261, 174] on button "Next" at bounding box center [264, 172] width 8 height 8
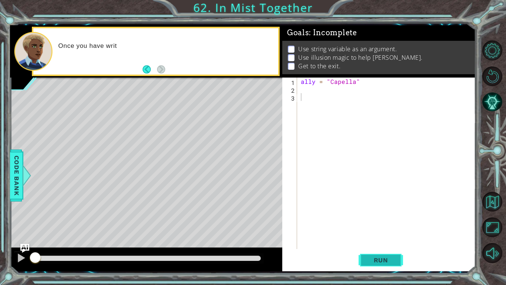
click at [372, 222] on span "Run" at bounding box center [381, 259] width 29 height 7
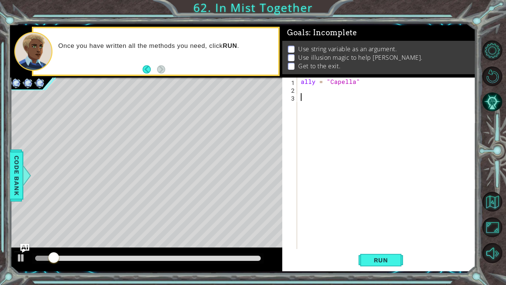
click at [330, 91] on div "ally = "Capella"" at bounding box center [388, 170] width 178 height 187
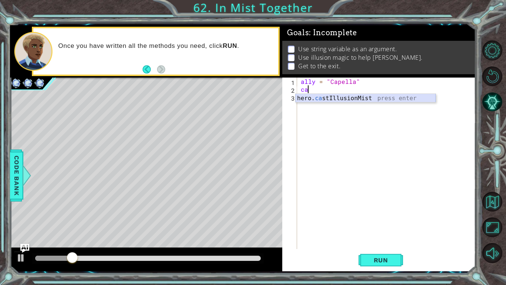
click at [319, 98] on div "hero. ca stIllusionMist press enter" at bounding box center [366, 107] width 140 height 27
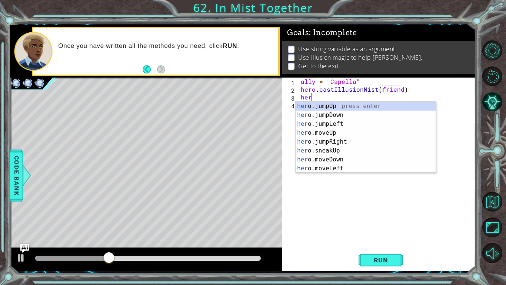
type textarea "h"
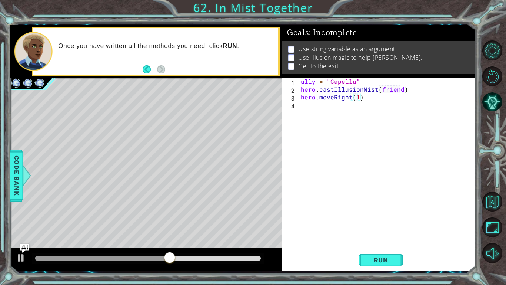
click at [333, 99] on div "ally = "Capella" hero . castIllusionMist ( friend ) hero . moveRight ( 1 )" at bounding box center [388, 170] width 178 height 187
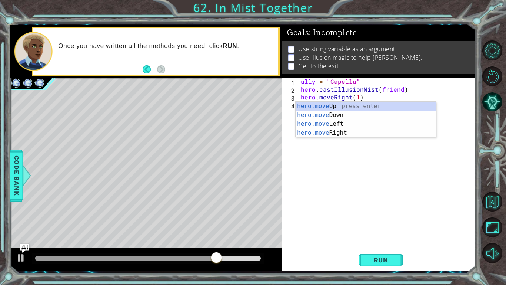
scroll to position [0, 2]
click at [388, 222] on span "Run" at bounding box center [381, 259] width 29 height 7
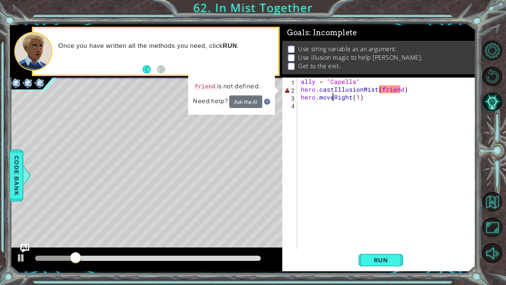
click at [383, 90] on div "ally = "Capella" hero . castIllusionMist ( friend ) hero . moveRight ( 1 )" at bounding box center [388, 170] width 178 height 187
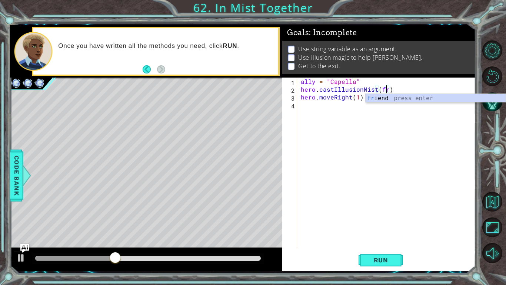
scroll to position [0, 5]
click at [388, 101] on div "fr iend press enter" at bounding box center [436, 107] width 140 height 27
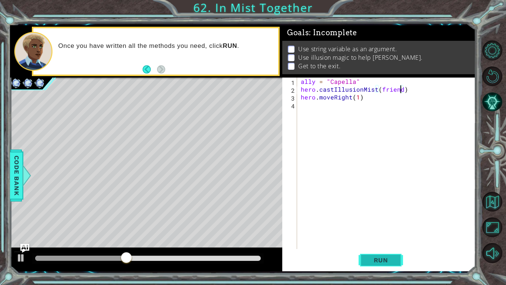
click at [380, 222] on button "Run" at bounding box center [381, 259] width 44 height 19
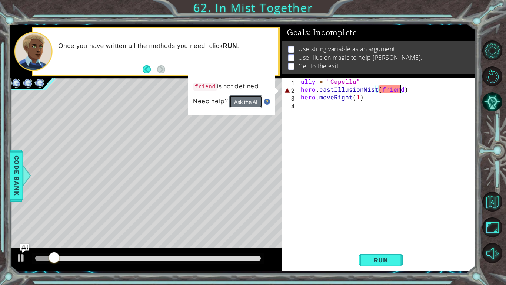
click at [257, 103] on button "Ask the AI" at bounding box center [245, 101] width 33 height 13
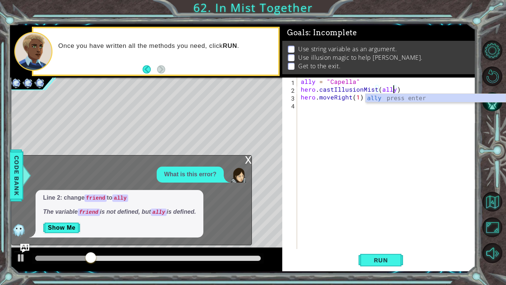
scroll to position [0, 6]
type textarea "hero.castIllusionMist(ally)"
click at [372, 222] on button "Run" at bounding box center [381, 259] width 44 height 19
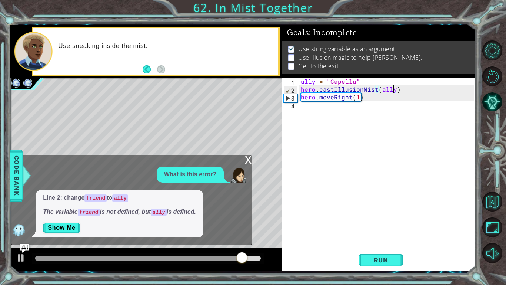
click at [247, 158] on div "x" at bounding box center [248, 158] width 7 height 7
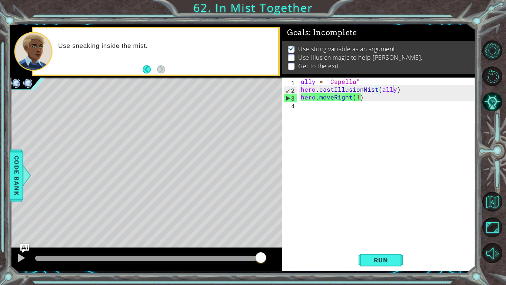
click at [329, 107] on div "ally = "Capella" hero . castIllusionMist ( ally ) hero . moveRight ( 1 )" at bounding box center [388, 170] width 178 height 187
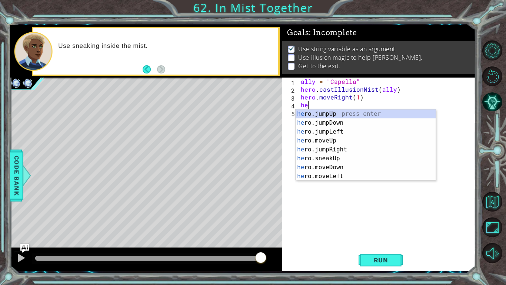
type textarea "h"
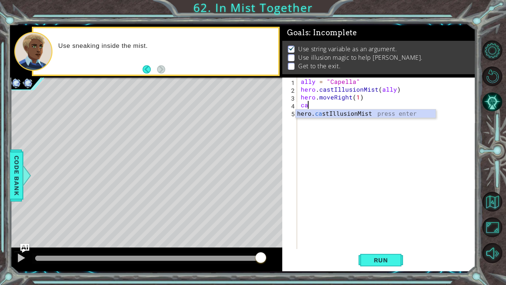
click at [354, 117] on div "hero. ca stIllusionMist press enter" at bounding box center [366, 122] width 140 height 27
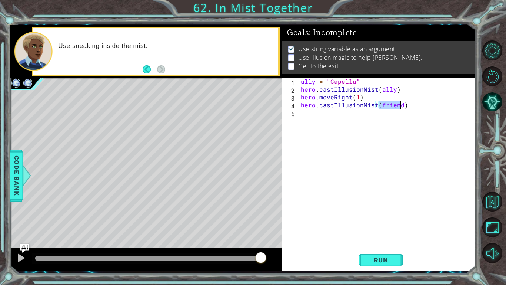
click at [358, 95] on div "ally = "Capella" hero . castIllusionMist ( ally ) hero . moveRight ( 1 ) hero .…" at bounding box center [388, 170] width 178 height 187
click at [401, 105] on div "ally = "Capella" hero . castIllusionMist ( ally ) hero . moveRight ( 2 ) hero .…" at bounding box center [388, 170] width 178 height 187
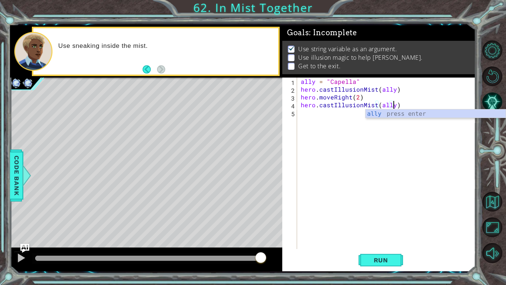
scroll to position [0, 6]
click at [393, 222] on span "Run" at bounding box center [381, 259] width 29 height 7
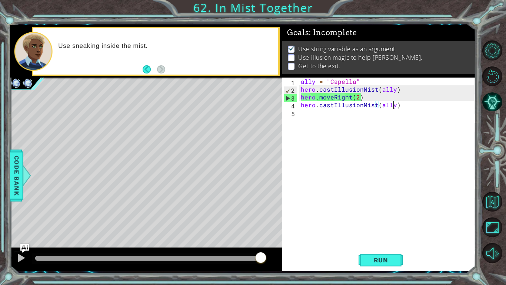
click at [334, 98] on div "ally = "Capella" hero . castIllusionMist ( ally ) hero . moveRight ( 2 ) hero .…" at bounding box center [388, 170] width 178 height 187
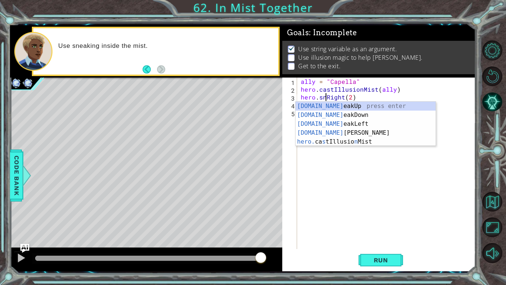
scroll to position [0, 1]
drag, startPoint x: 341, startPoint y: 106, endPoint x: 340, endPoint y: 130, distance: 24.1
click at [340, 130] on div "[DOMAIN_NAME] eakUp press enter [DOMAIN_NAME] eakDown press enter [DOMAIN_NAME]…" at bounding box center [366, 133] width 140 height 62
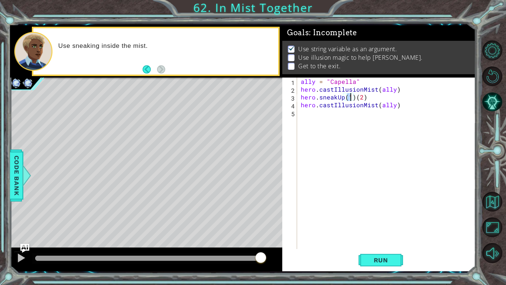
click at [344, 98] on div "ally = "Capella" hero . castIllusionMist ( ally ) hero . sneakUp ( 1 ) ( 2 ) he…" at bounding box center [388, 170] width 178 height 187
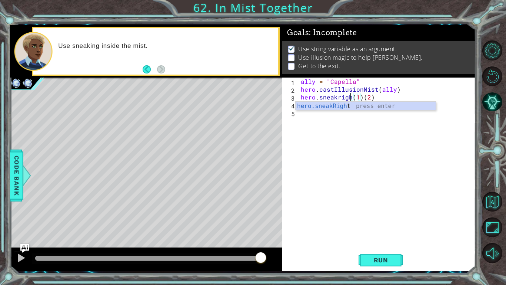
scroll to position [0, 3]
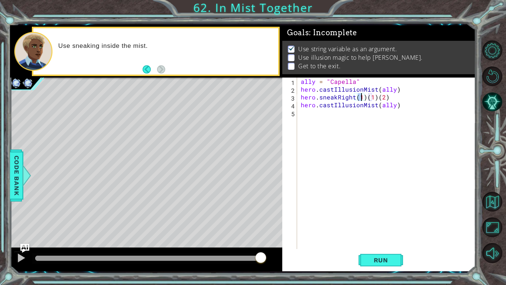
click at [390, 96] on div "ally = "Capella" hero . castIllusionMist ( ally ) hero . sneakRight ( 1 ) ( 1 )…" at bounding box center [388, 170] width 178 height 187
type textarea "hero.sneakRight(2)"
click at [391, 222] on button "Run" at bounding box center [381, 259] width 44 height 19
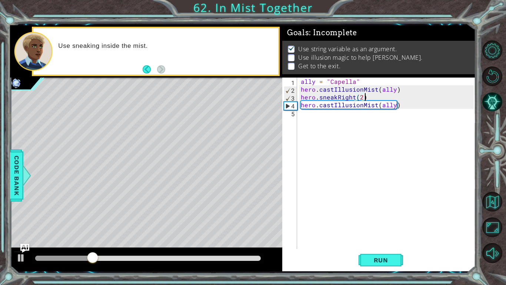
click at [331, 114] on div "ally = "Capella" hero . castIllusionMist ( ally ) hero . sneakRight ( 2 ) hero …" at bounding box center [388, 170] width 178 height 187
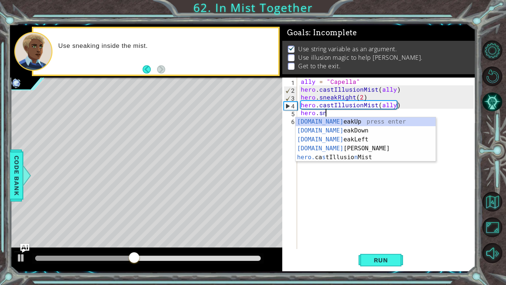
scroll to position [0, 1]
click at [347, 147] on div "[DOMAIN_NAME] eakUp press enter [DOMAIN_NAME] eakDown press enter [DOMAIN_NAME]…" at bounding box center [366, 148] width 140 height 62
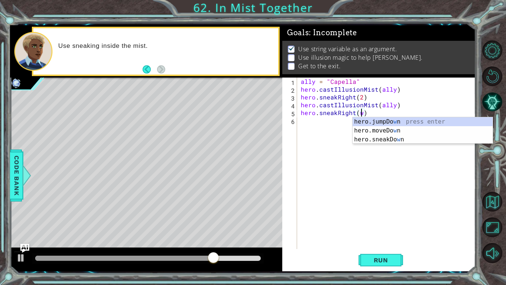
scroll to position [0, 3]
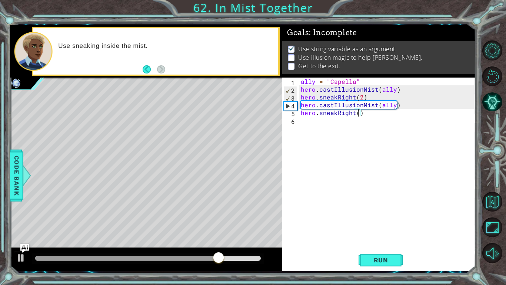
type textarea "hero.sneakRight(2)"
click at [333, 118] on div "ally = "Capella" hero . castIllusionMist ( ally ) hero . sneakRight ( 2 ) hero …" at bounding box center [388, 170] width 178 height 187
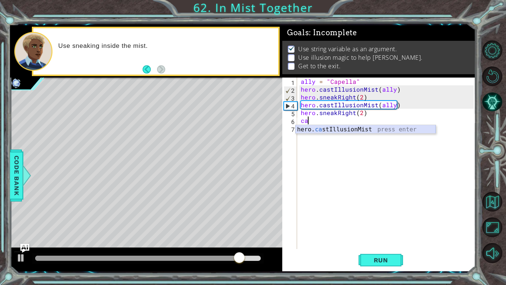
click at [337, 130] on div "hero. ca stIllusionMist press enter" at bounding box center [366, 138] width 140 height 27
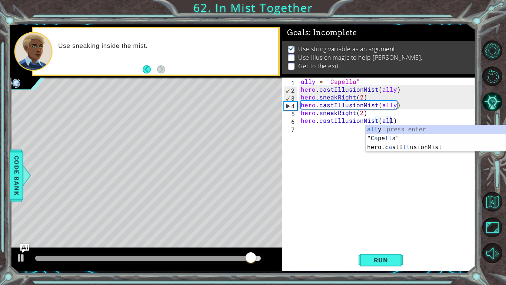
type textarea "hero.castIllusionMist(ally)"
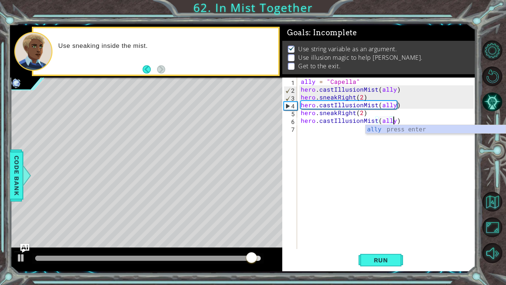
scroll to position [0, 6]
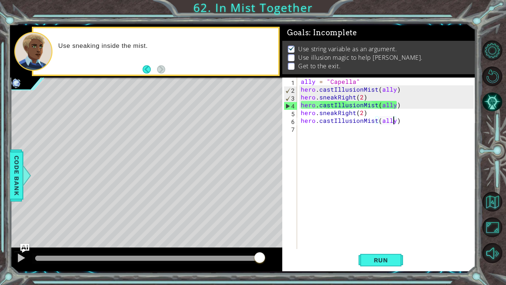
click at [347, 128] on div "ally = "Capella" hero . castIllusionMist ( ally ) hero . sneakRight ( 2 ) hero …" at bounding box center [388, 170] width 178 height 187
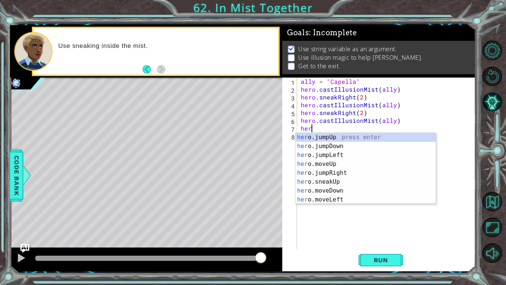
scroll to position [0, 0]
type textarea "h"
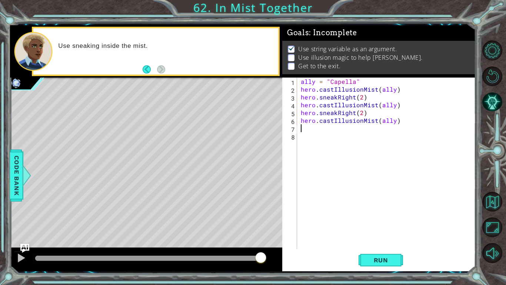
type textarea "n"
type textarea "hero.sneakRight(2)"
click at [391, 222] on span "Run" at bounding box center [381, 259] width 29 height 7
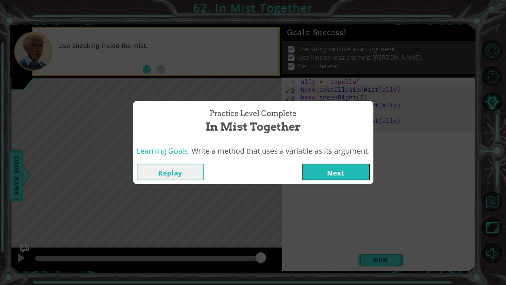
click at [357, 183] on div "Replay Next" at bounding box center [253, 172] width 241 height 24
click at [352, 170] on button "Next" at bounding box center [335, 171] width 67 height 17
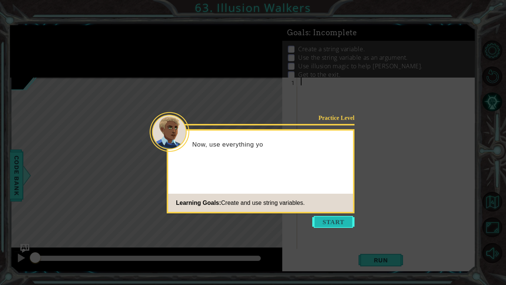
click at [345, 218] on button "Start" at bounding box center [333, 222] width 42 height 12
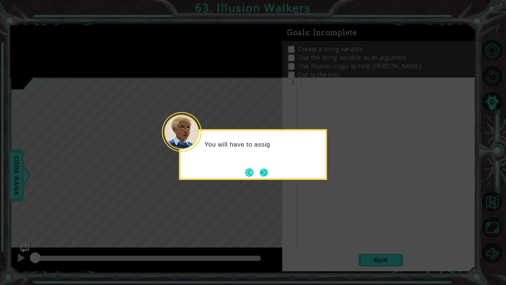
click at [264, 176] on button "Next" at bounding box center [264, 172] width 8 height 8
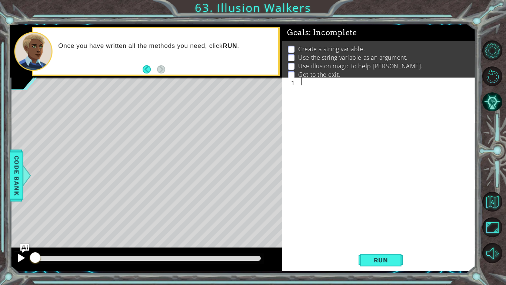
drag, startPoint x: 33, startPoint y: 257, endPoint x: 24, endPoint y: 255, distance: 9.8
click at [385, 222] on span "Run" at bounding box center [381, 259] width 29 height 7
click at [21, 222] on div at bounding box center [21, 258] width 10 height 10
drag, startPoint x: 46, startPoint y: 259, endPoint x: 31, endPoint y: 259, distance: 15.2
click at [31, 222] on div at bounding box center [35, 257] width 13 height 13
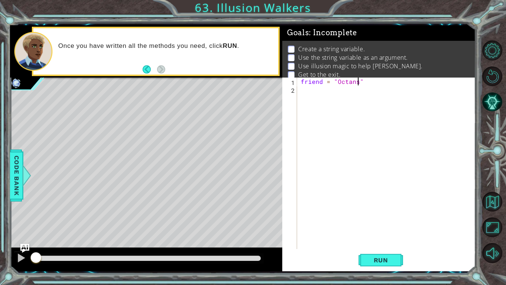
scroll to position [0, 3]
click at [394, 222] on span "Run" at bounding box center [381, 259] width 29 height 7
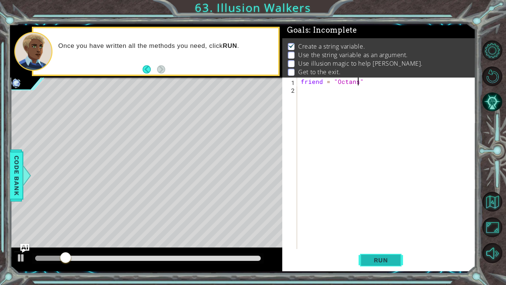
scroll to position [0, 0]
type textarea "friend = "Octans""
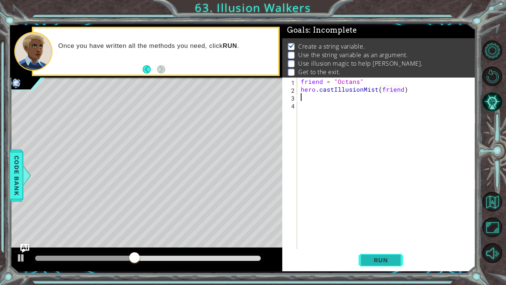
type textarea "hero.castIllusionMist(friend)"
click at [374, 222] on span "Run" at bounding box center [381, 259] width 29 height 7
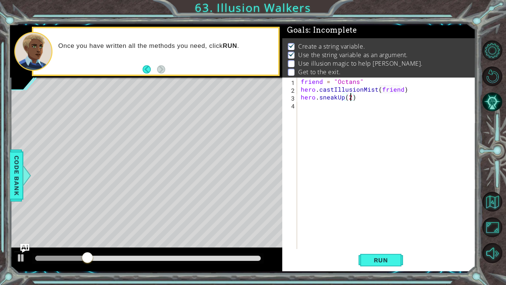
scroll to position [0, 3]
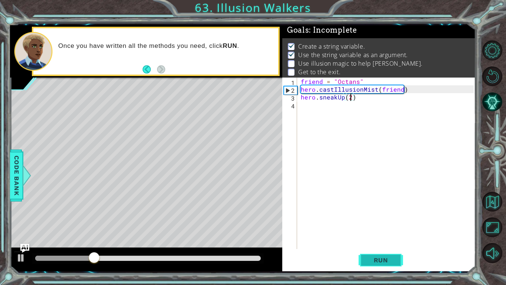
type textarea "hero.sneakUp(2)"
click at [384, 222] on span "Run" at bounding box center [381, 259] width 29 height 7
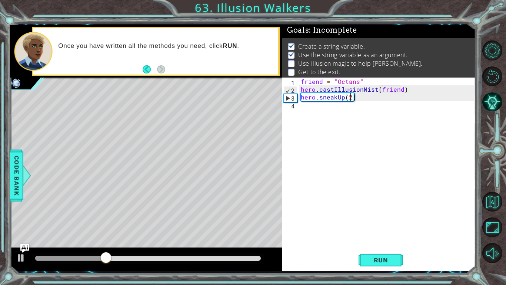
click at [319, 106] on div "friend = "Octans" hero . castIllusionMist ( friend ) hero . sneakUp ( 2 )" at bounding box center [388, 170] width 178 height 187
type textarea "c"
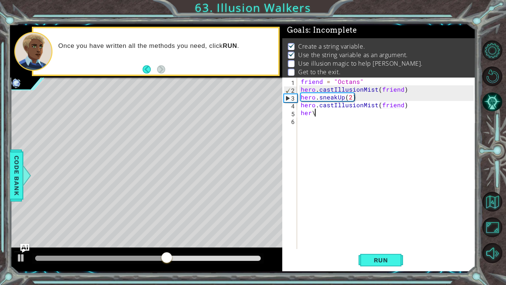
scroll to position [0, 0]
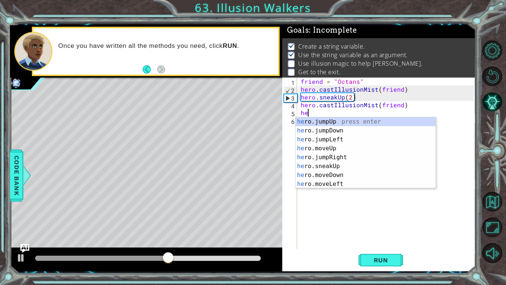
type textarea "h"
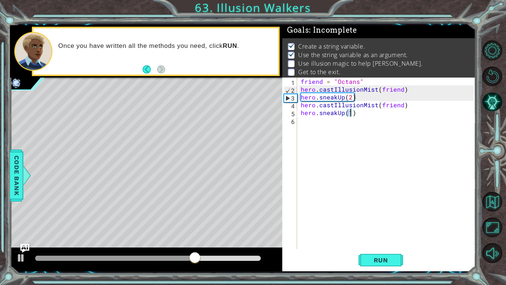
scroll to position [0, 3]
click at [363, 222] on button "Run" at bounding box center [381, 259] width 44 height 19
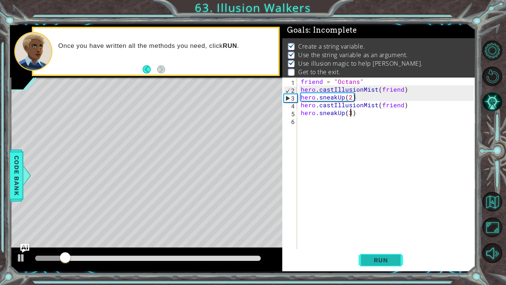
type textarea "hero.sneakUp(3)"
click at [381, 222] on span "Run" at bounding box center [381, 259] width 29 height 7
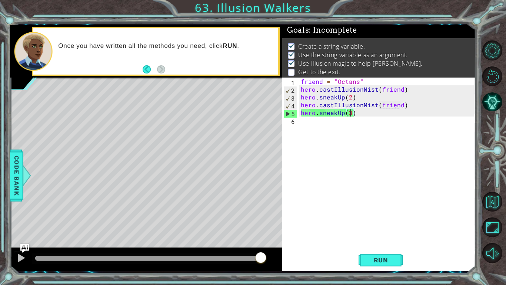
click at [326, 122] on div "friend = "Octans" hero . castIllusionMist ( friend ) hero . sneakUp ( 2 ) hero …" at bounding box center [388, 170] width 178 height 187
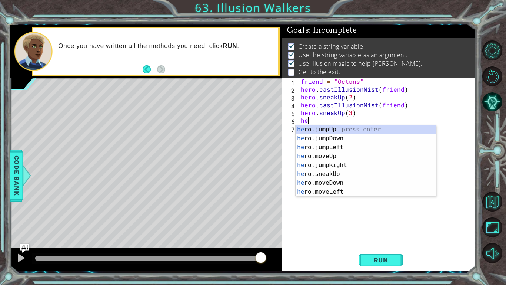
type textarea "h"
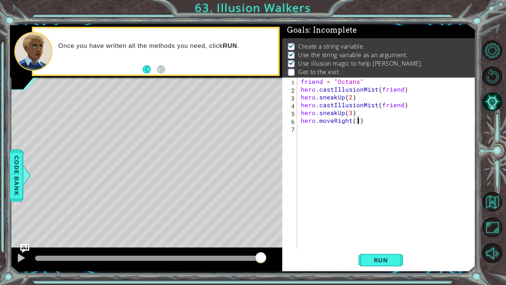
scroll to position [0, 3]
type textarea "hero.moveRight(3)"
click at [395, 222] on span "Run" at bounding box center [381, 259] width 29 height 7
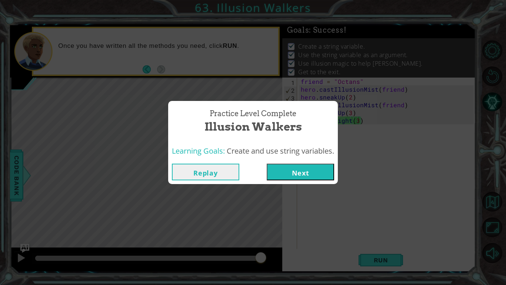
click at [307, 166] on button "Next" at bounding box center [300, 171] width 67 height 17
